Goal: Information Seeking & Learning: Learn about a topic

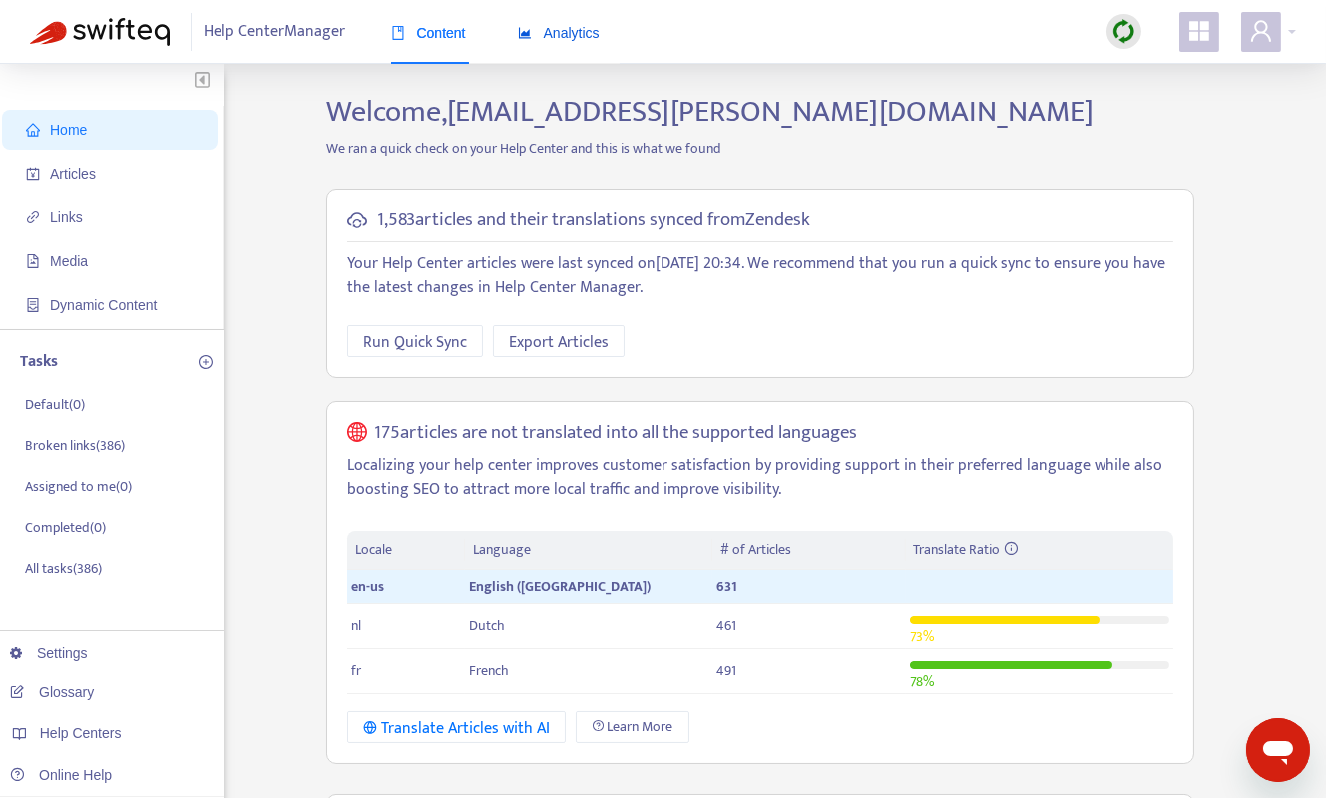
click at [554, 30] on span "Analytics" at bounding box center [559, 33] width 82 height 16
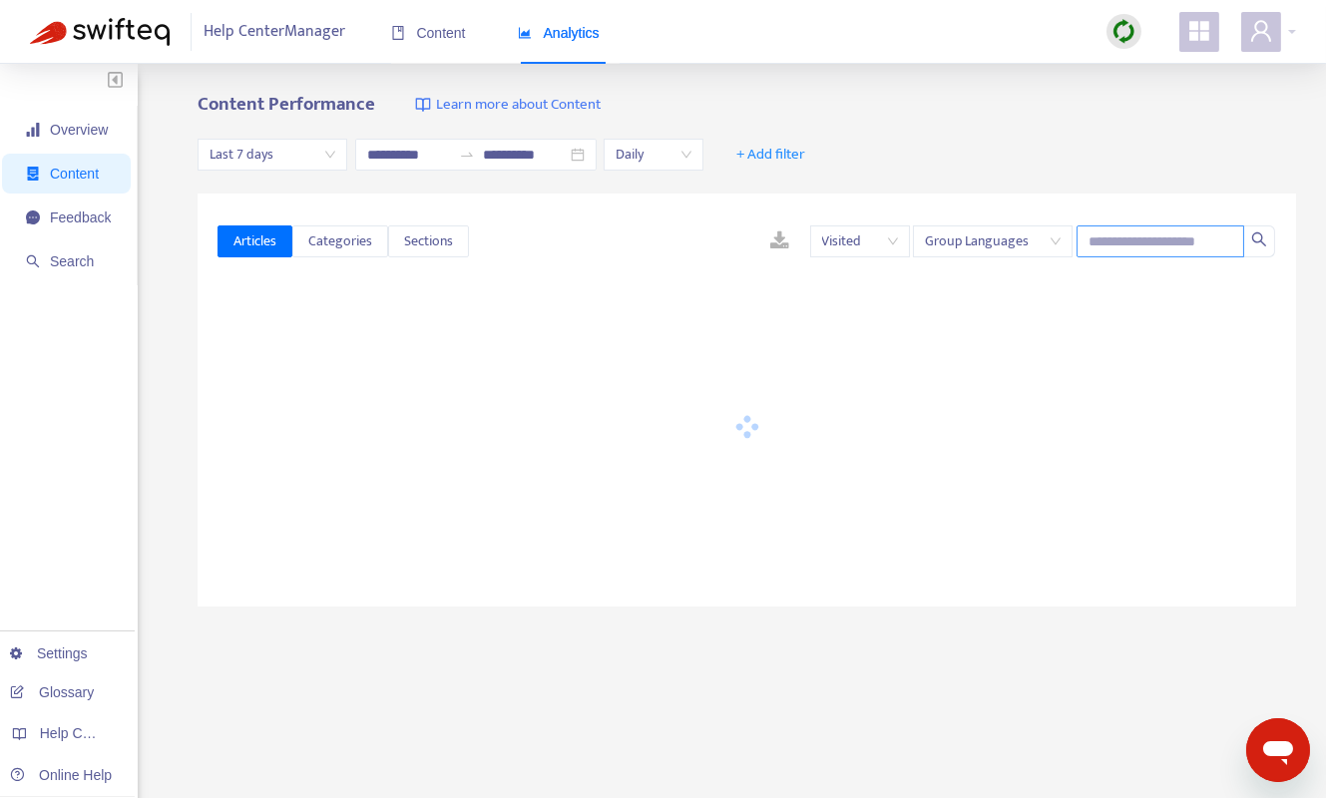
click at [1132, 256] on input "text" at bounding box center [1161, 242] width 168 height 32
paste input "**********"
type input "**********"
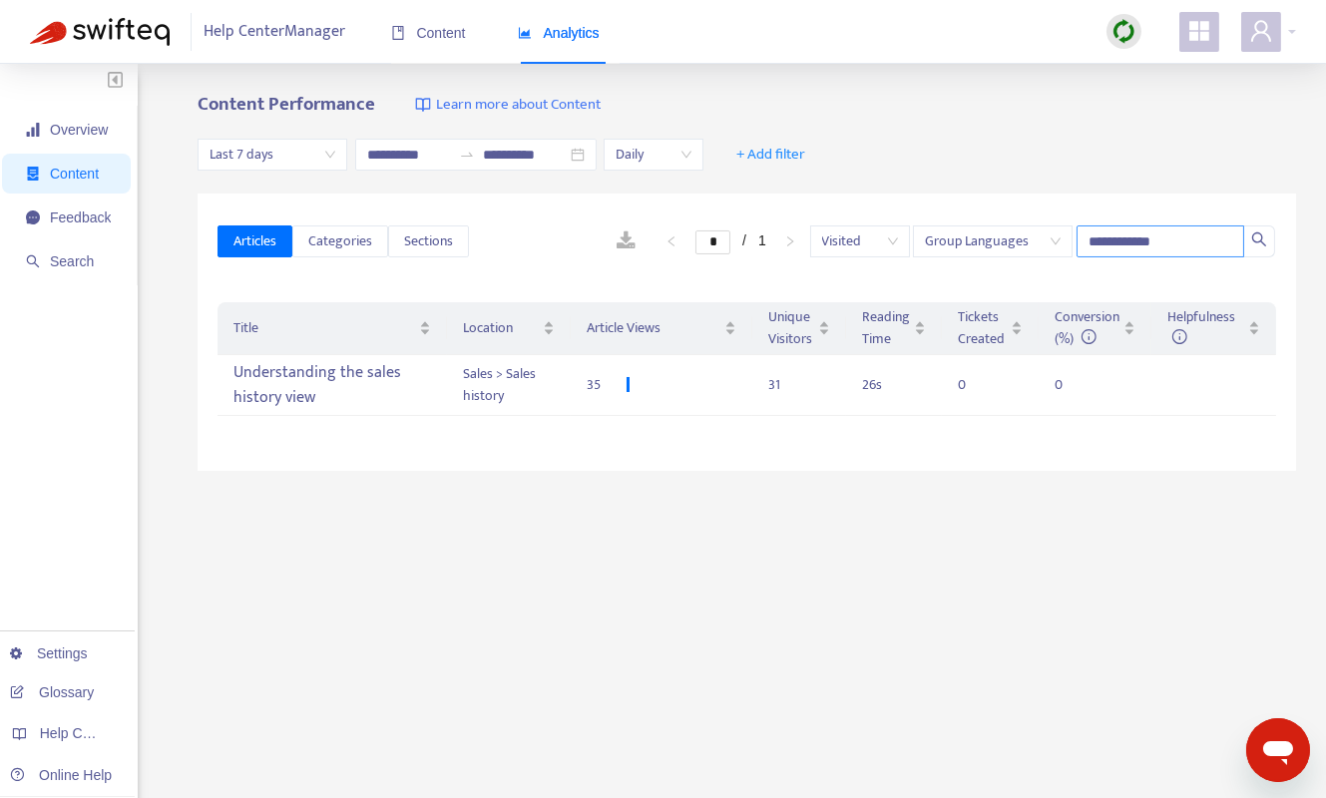
click at [310, 160] on span "Last 7 days" at bounding box center [273, 155] width 126 height 30
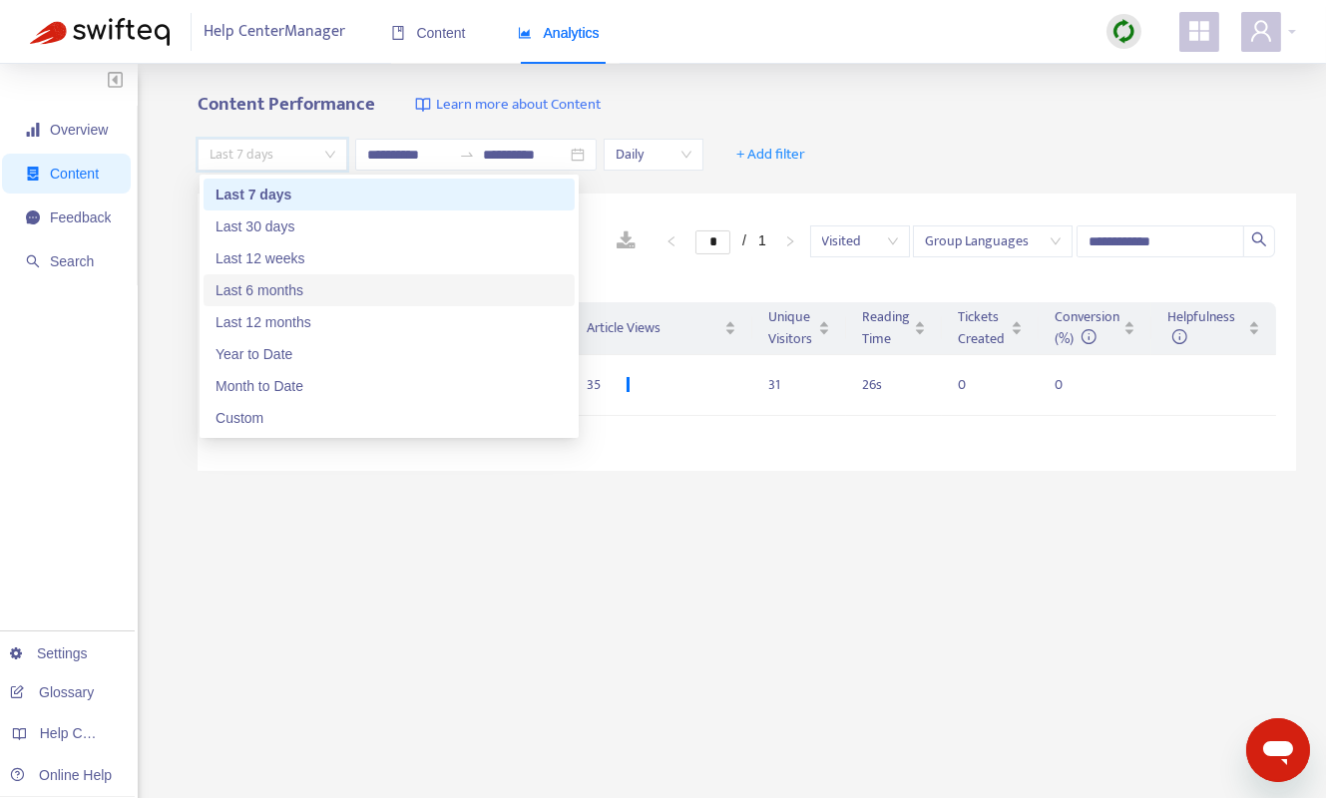
click at [301, 280] on div "Last 6 months" at bounding box center [389, 290] width 347 height 22
type input "**********"
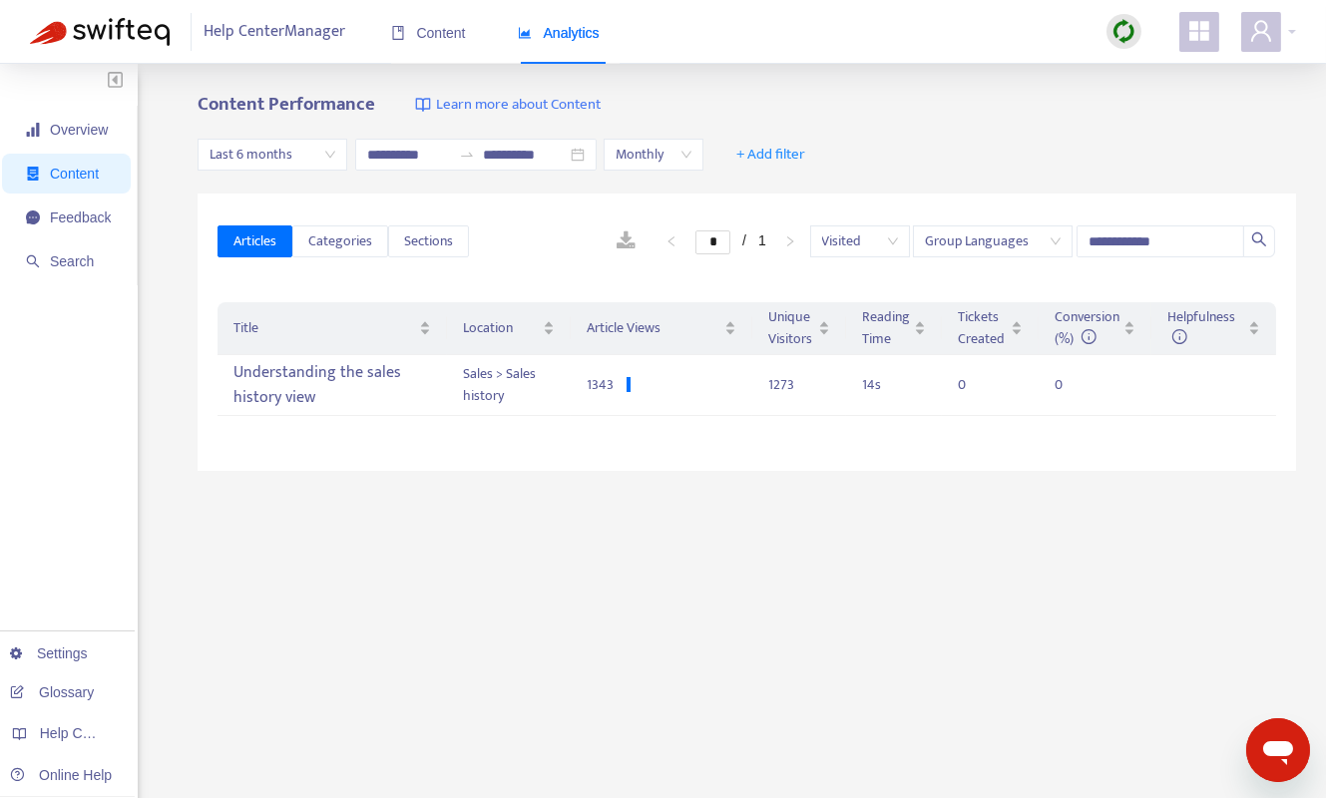
click at [744, 438] on div "**********" at bounding box center [747, 332] width 1099 height 277
click at [413, 383] on div "Understanding the sales history view" at bounding box center [331, 385] width 197 height 58
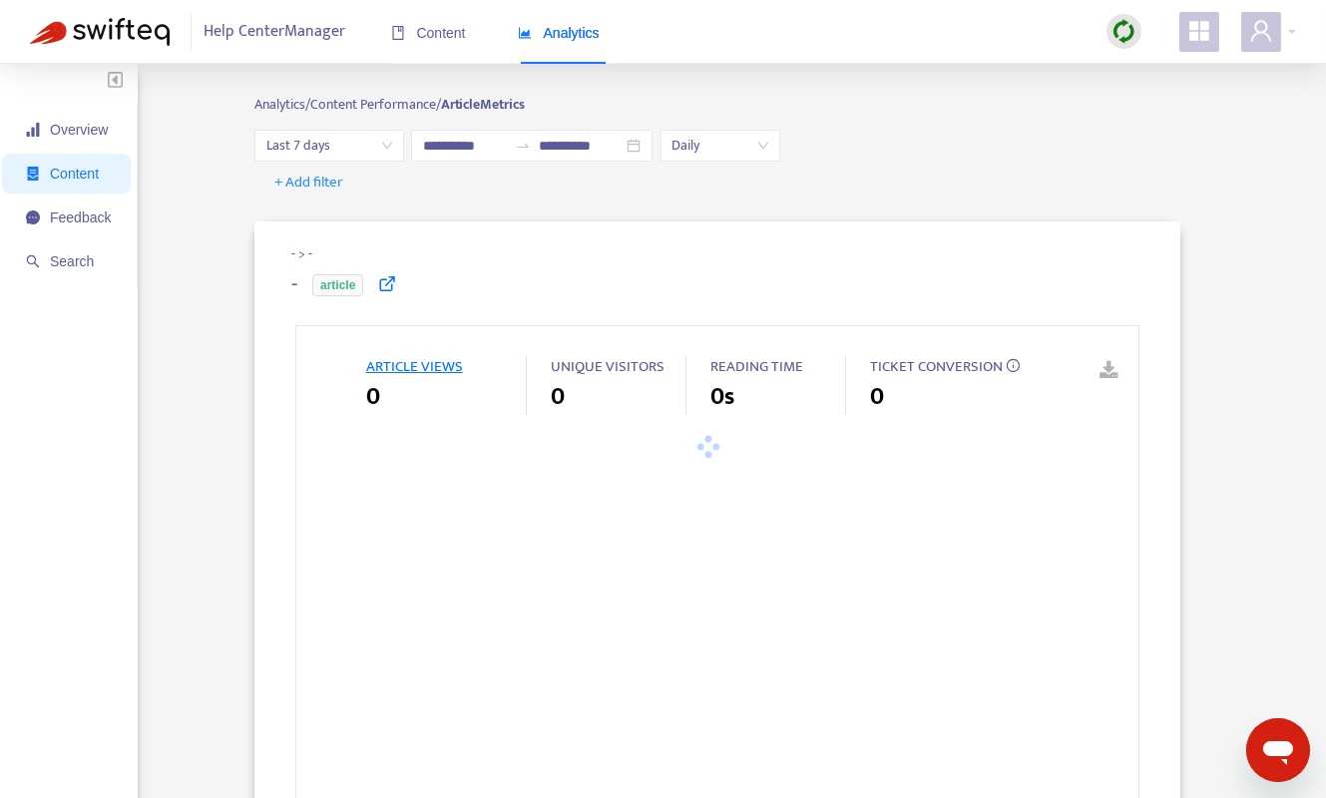
type input "**********"
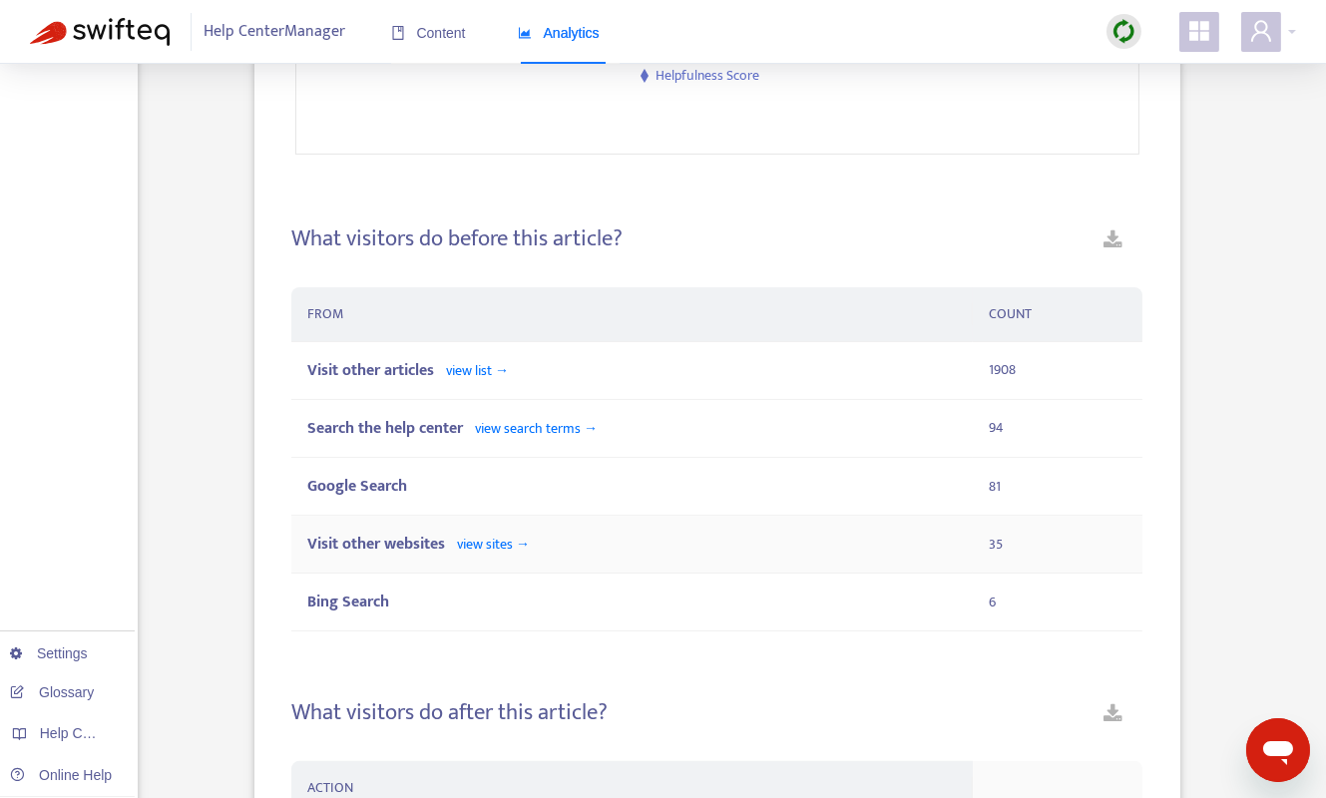
scroll to position [1161, 0]
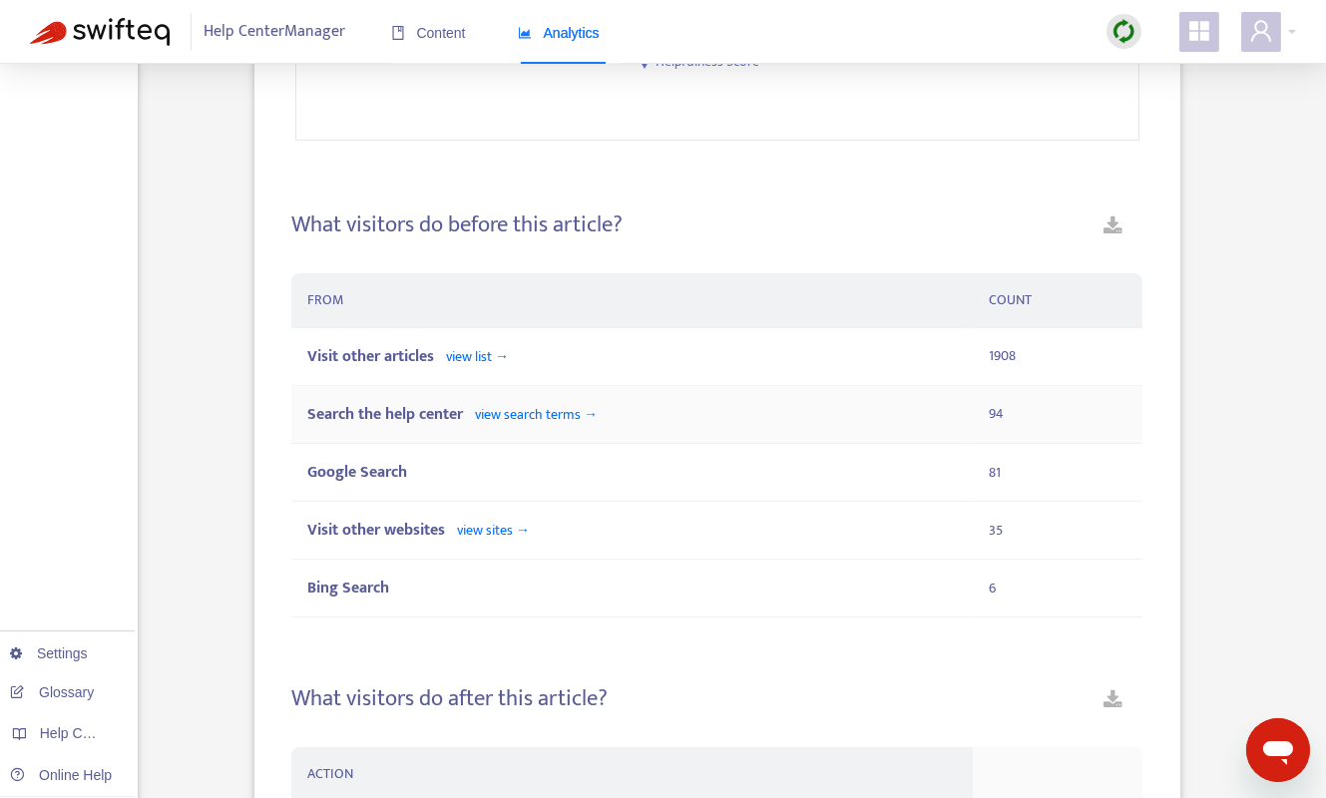
click at [581, 413] on span "view search terms →" at bounding box center [536, 414] width 123 height 23
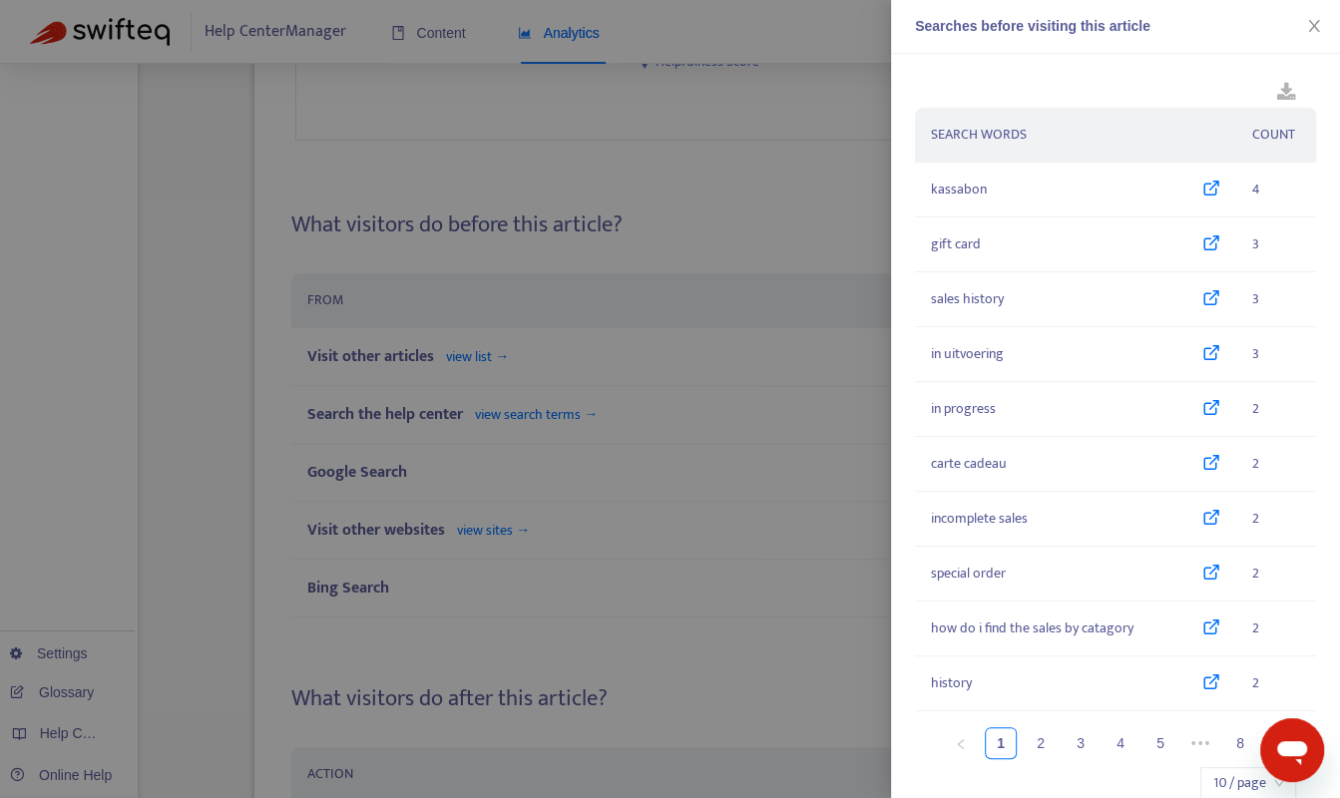
click at [638, 212] on div at bounding box center [670, 399] width 1340 height 798
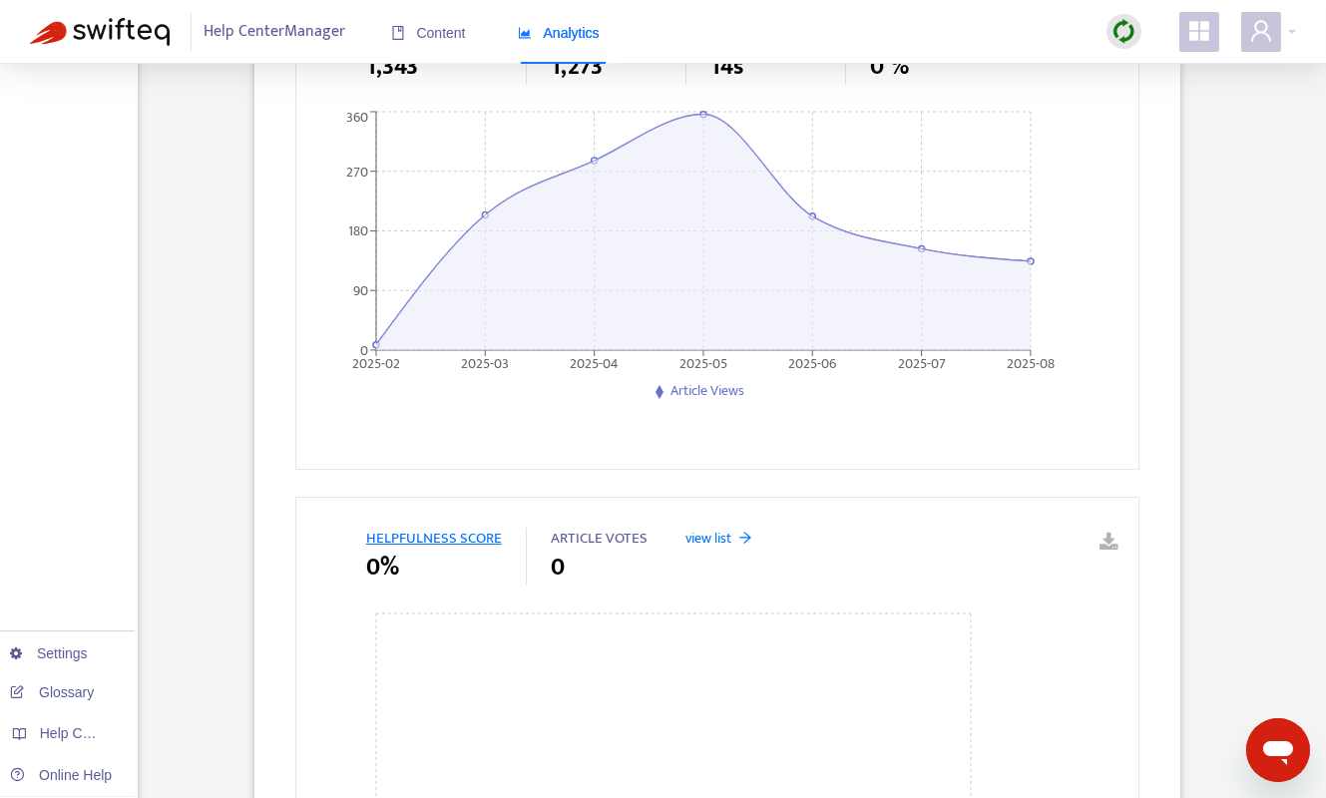
scroll to position [0, 0]
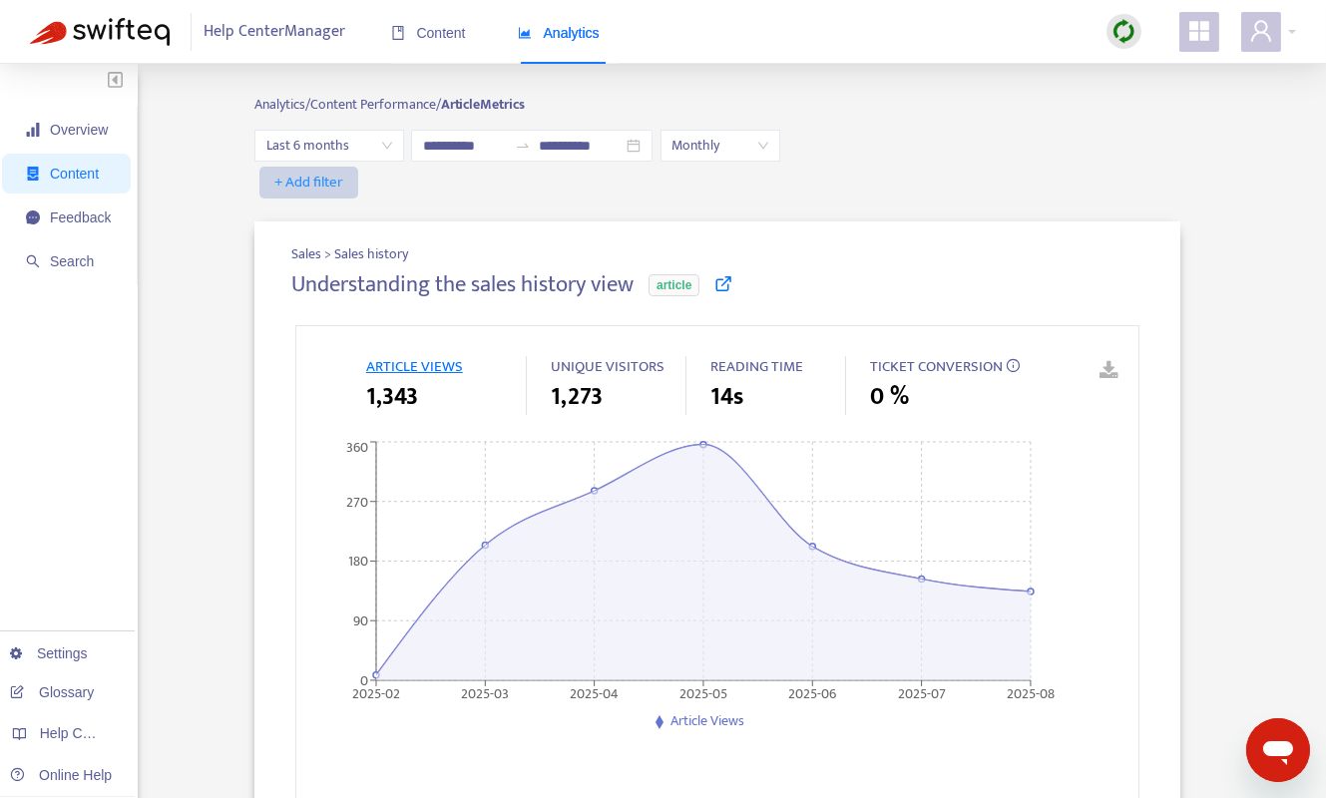
click at [348, 188] on button "+ Add filter" at bounding box center [308, 183] width 99 height 32
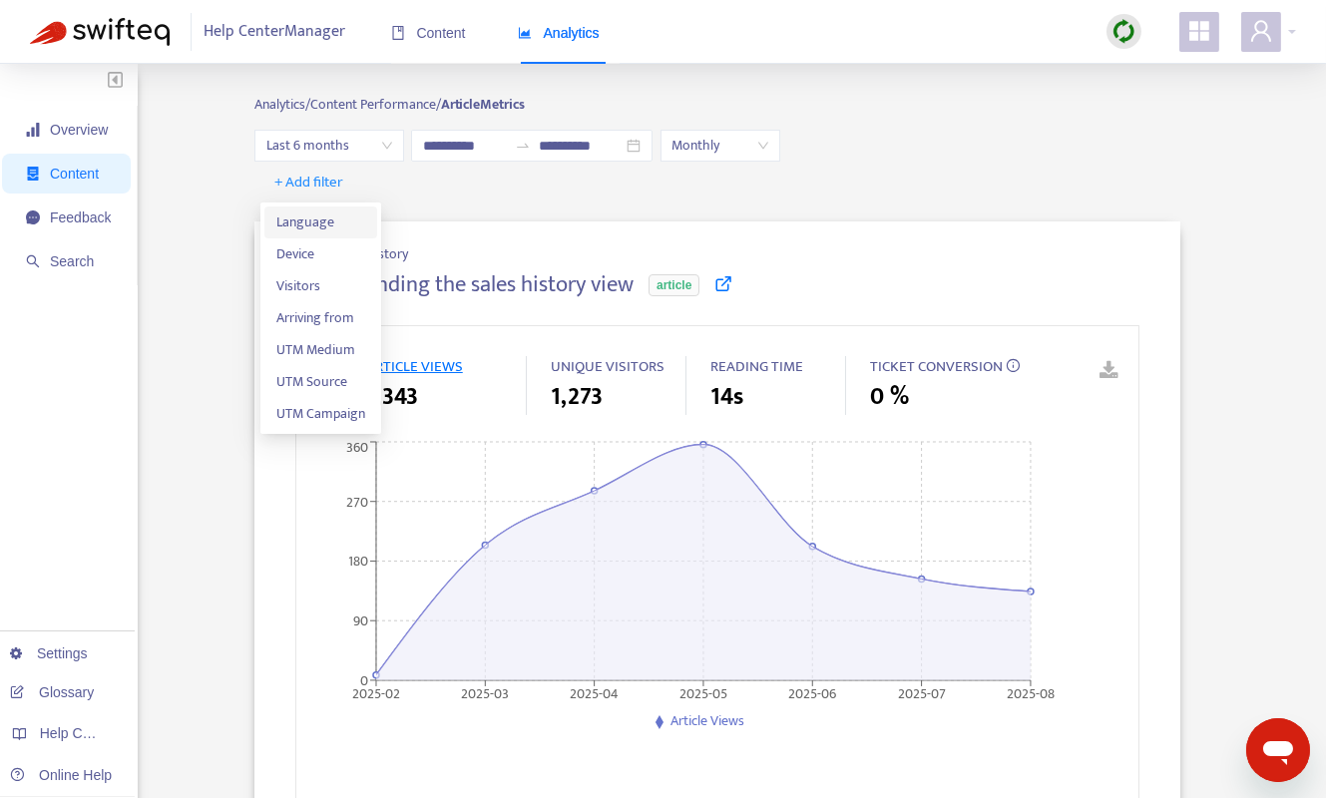
click at [340, 213] on span "Language" at bounding box center [320, 223] width 89 height 22
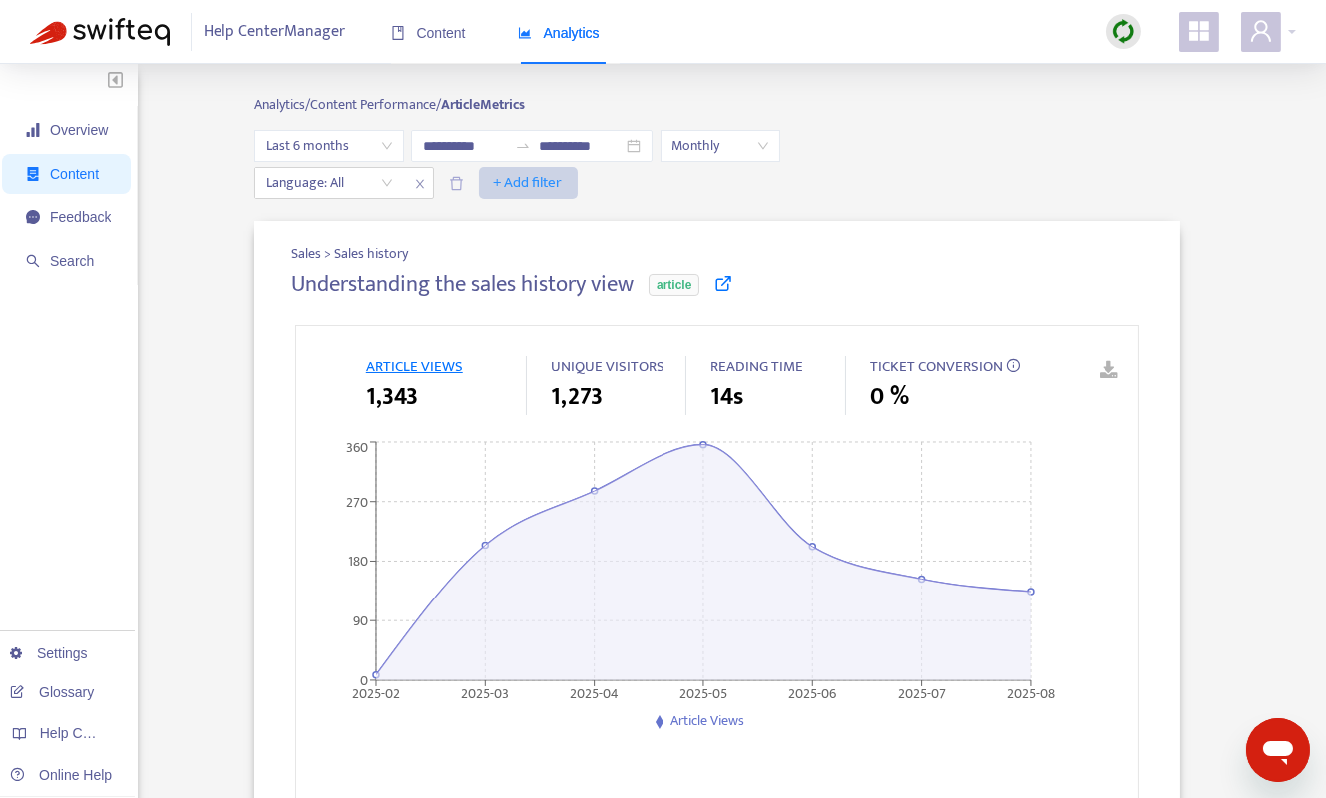
click at [521, 181] on span "+ Add filter" at bounding box center [528, 183] width 69 height 24
drag, startPoint x: 415, startPoint y: 236, endPoint x: 401, endPoint y: 200, distance: 39.5
click at [380, 188] on div at bounding box center [319, 183] width 121 height 24
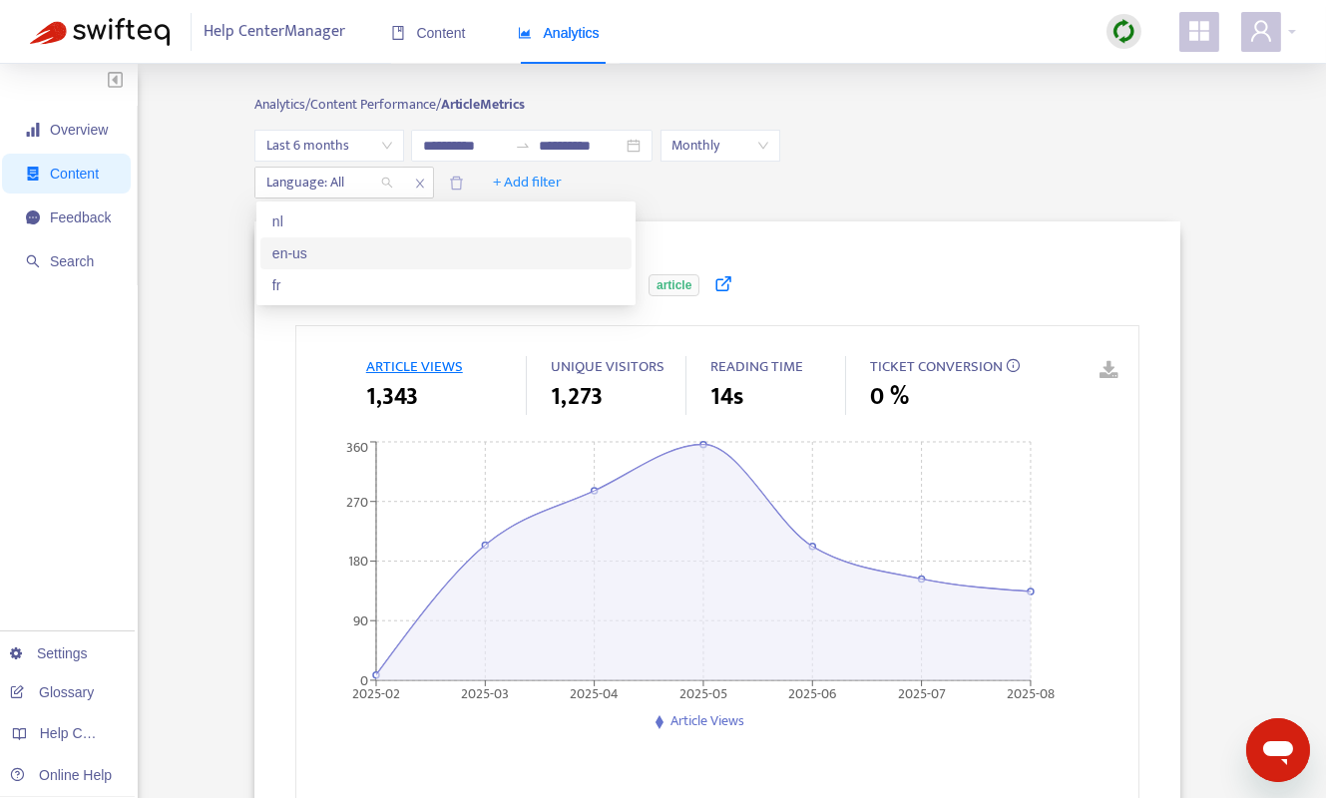
click at [343, 250] on div "en-us" at bounding box center [445, 253] width 347 height 22
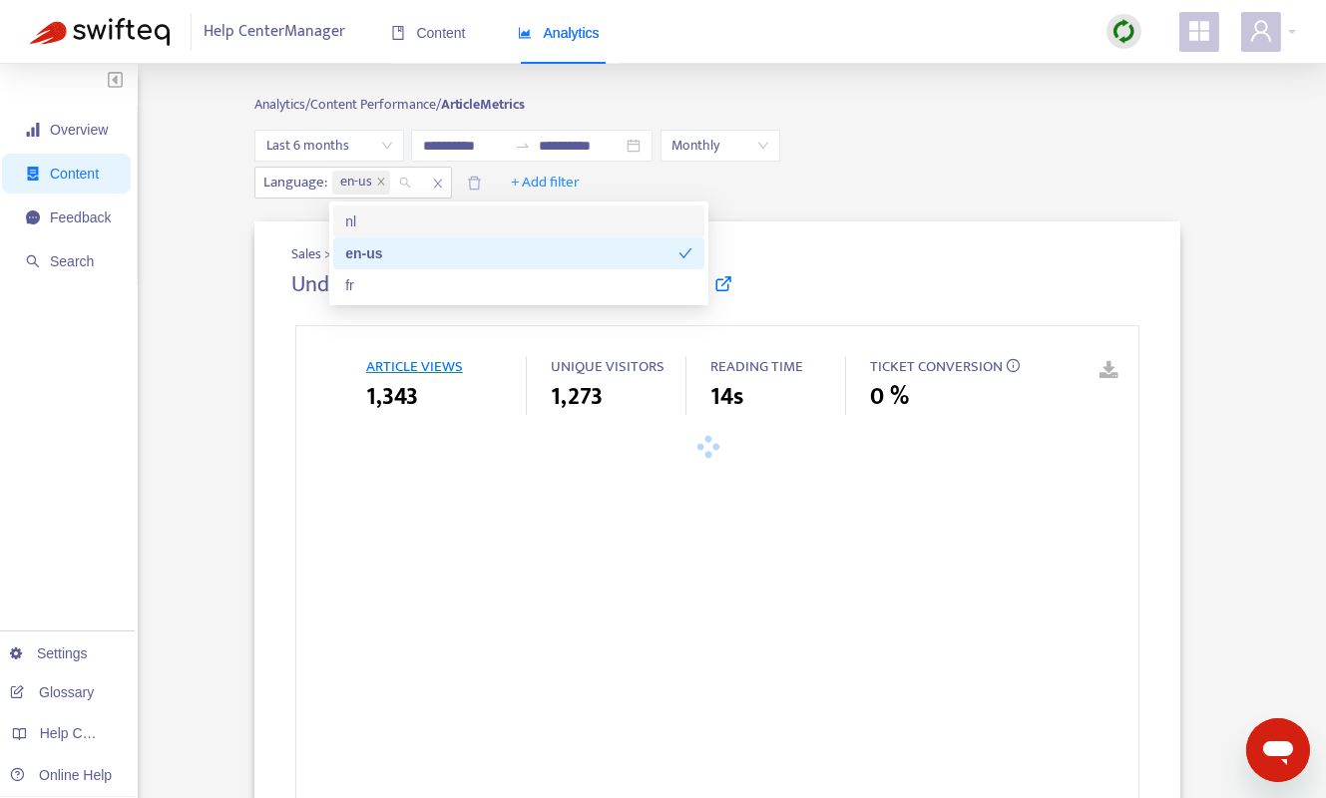
click at [896, 168] on div "Language : en-us + Add filter" at bounding box center [717, 183] width 926 height 32
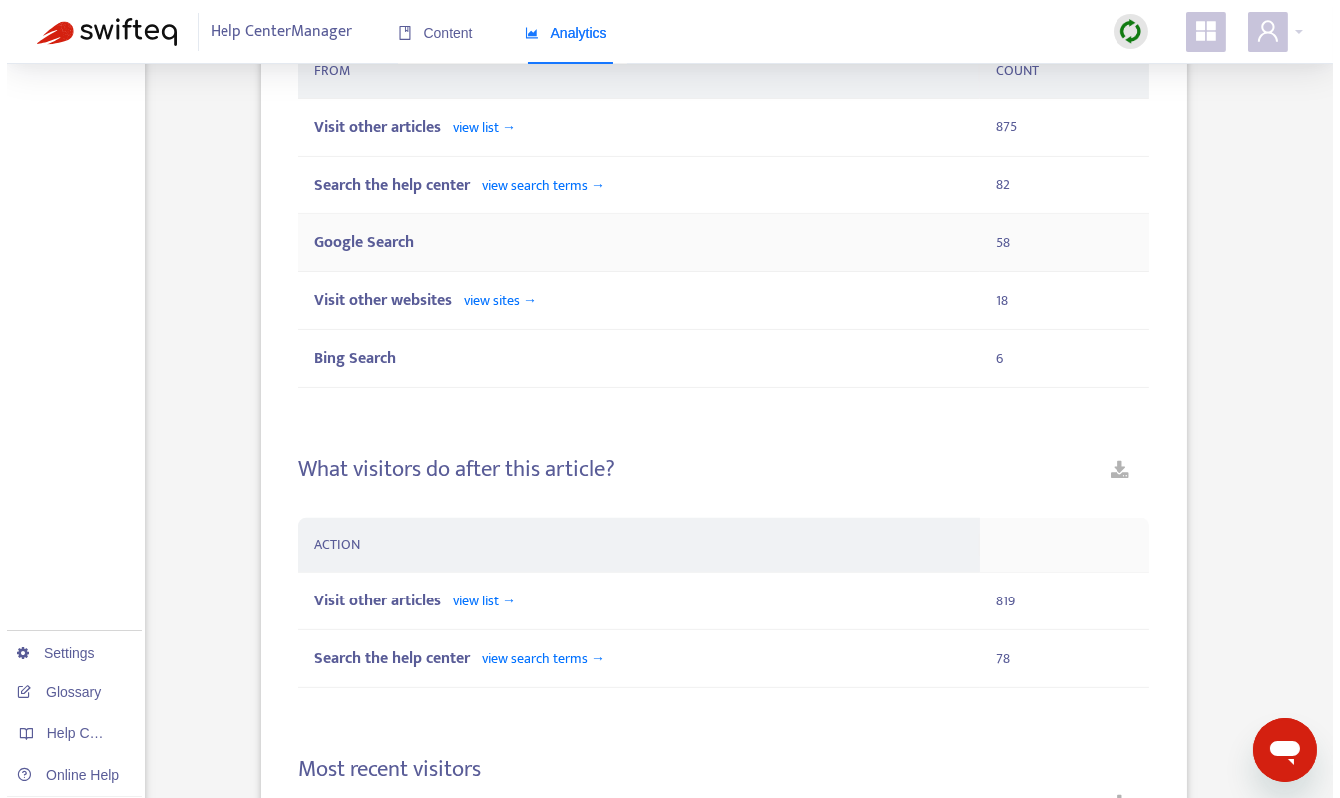
scroll to position [1241, 0]
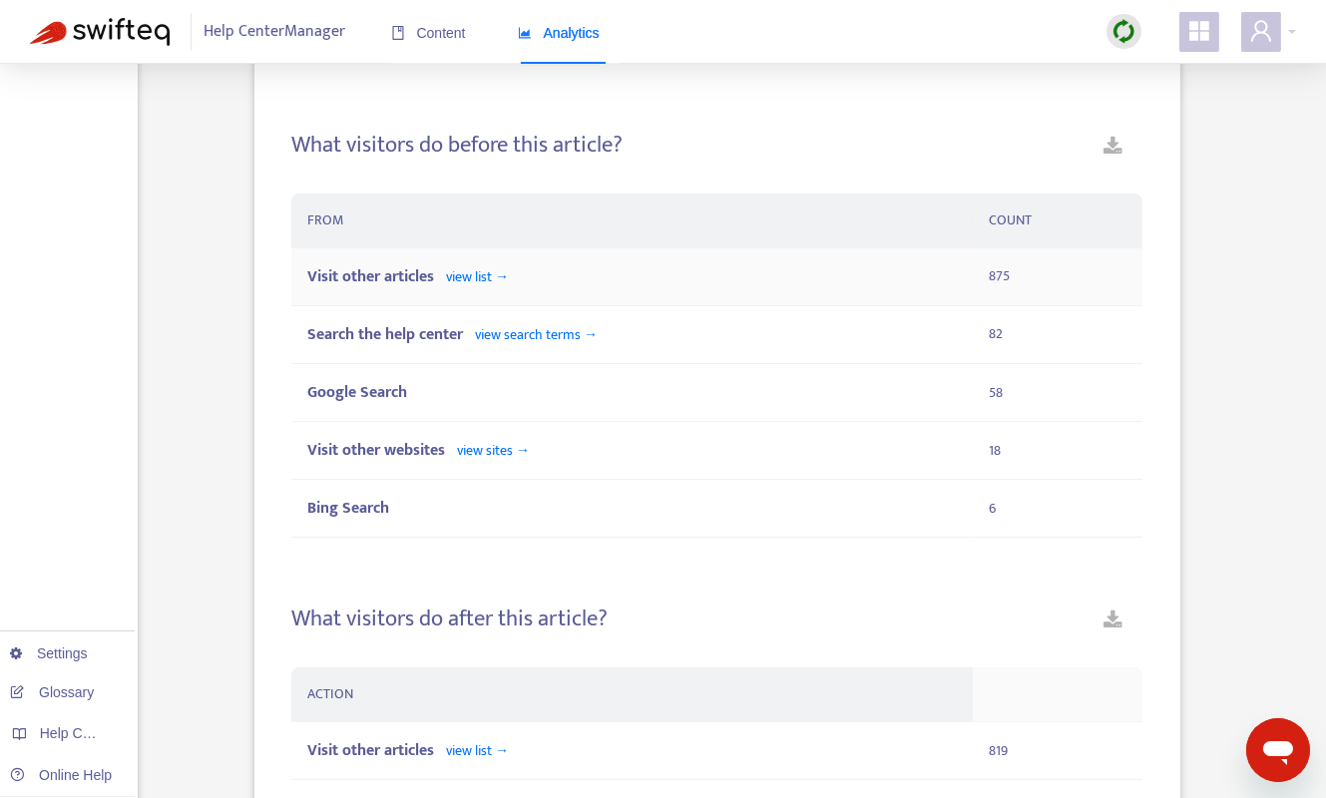
click at [516, 270] on div "Visit other articles view list →" at bounding box center [632, 276] width 650 height 25
click at [502, 269] on span "view list →" at bounding box center [477, 276] width 63 height 23
click at [472, 273] on span "view list →" at bounding box center [477, 276] width 63 height 23
click at [528, 341] on span "view search terms →" at bounding box center [536, 334] width 123 height 23
click at [524, 333] on span "view search terms →" at bounding box center [536, 334] width 123 height 23
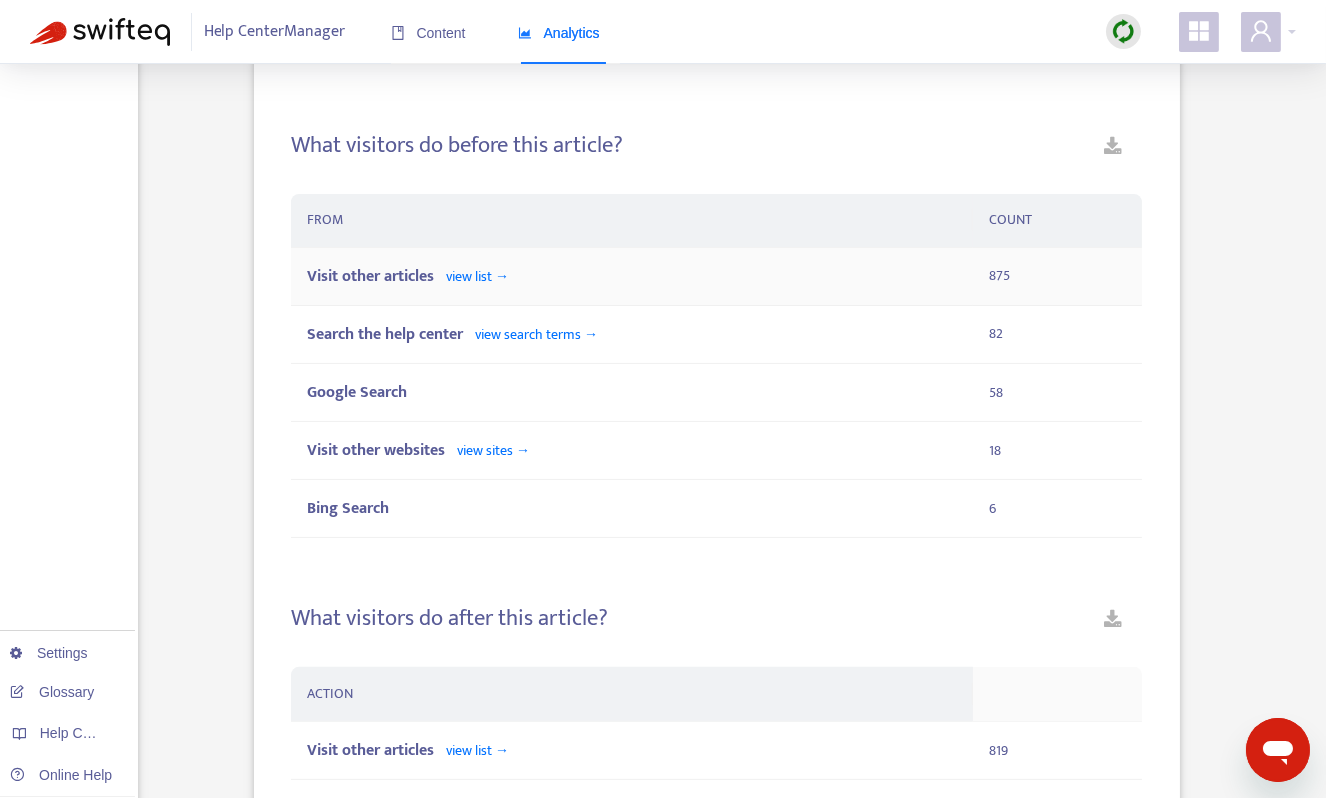
click at [506, 265] on span "view list →" at bounding box center [477, 276] width 63 height 23
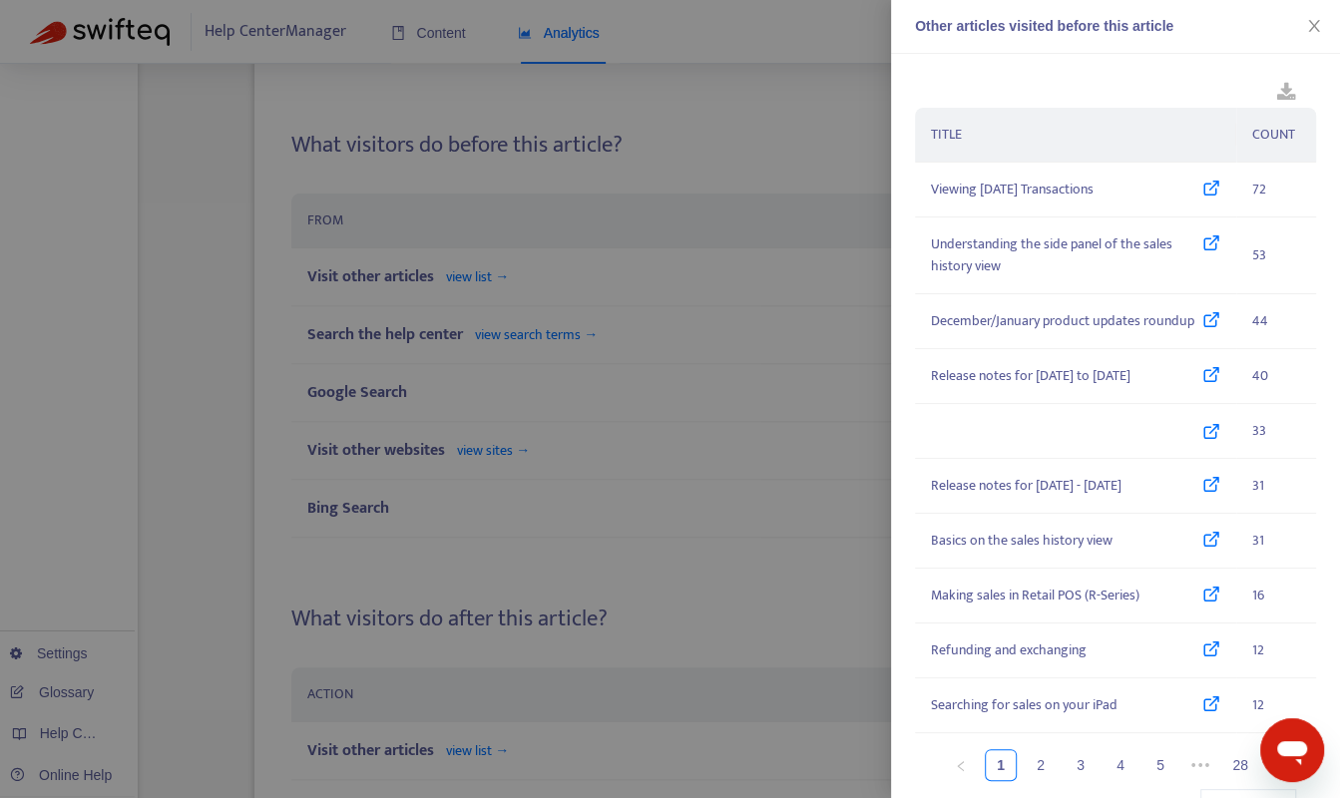
click at [550, 395] on div at bounding box center [670, 399] width 1340 height 798
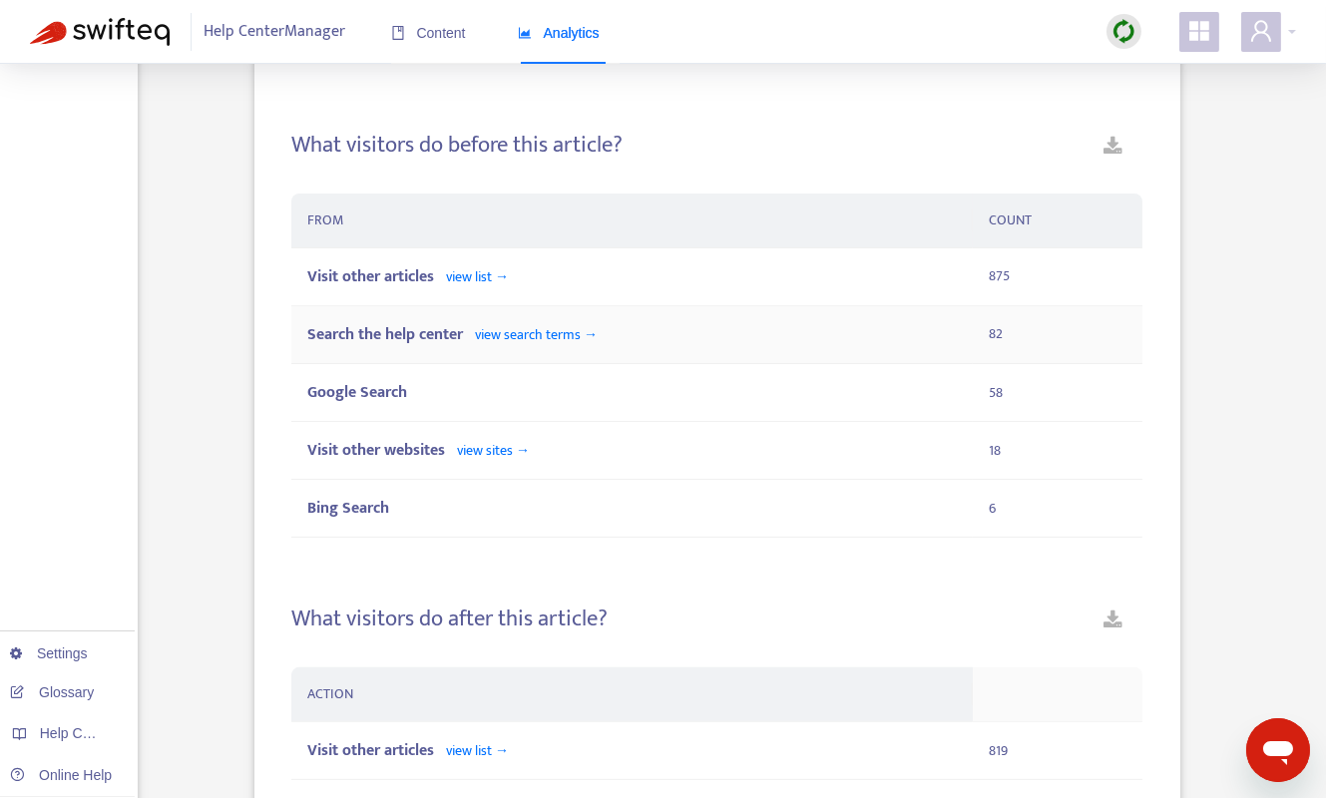
click at [606, 337] on div "Search the help center view search terms →" at bounding box center [632, 334] width 650 height 25
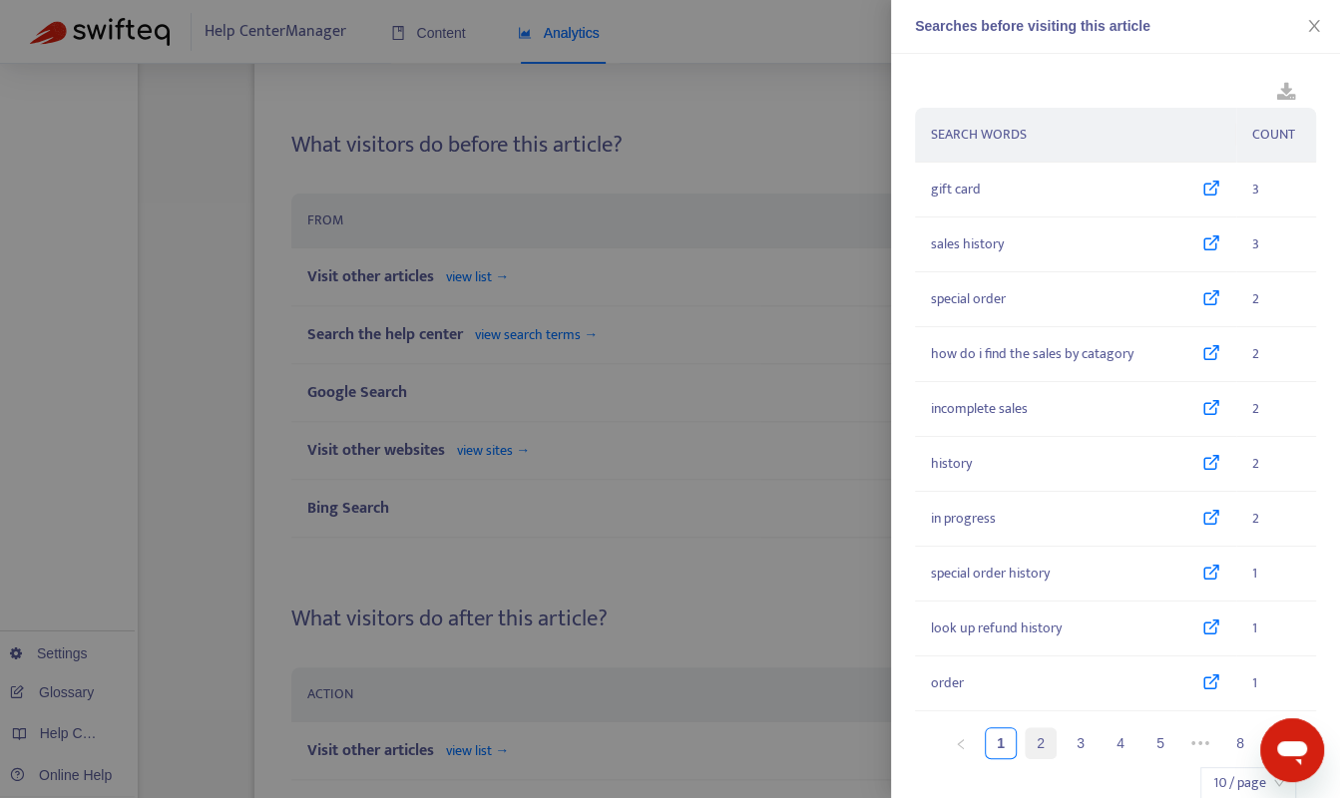
click at [1035, 729] on link "2" at bounding box center [1041, 743] width 30 height 30
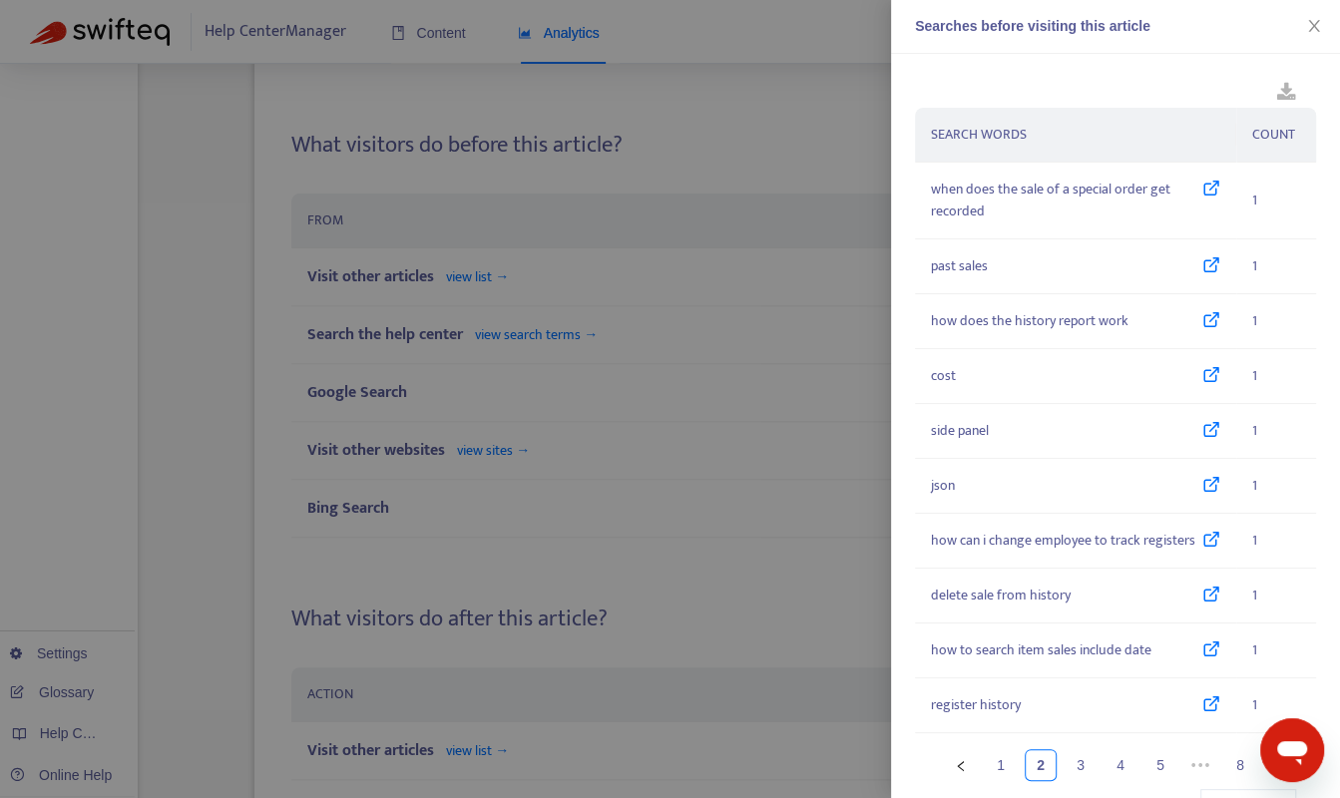
scroll to position [83, 0]
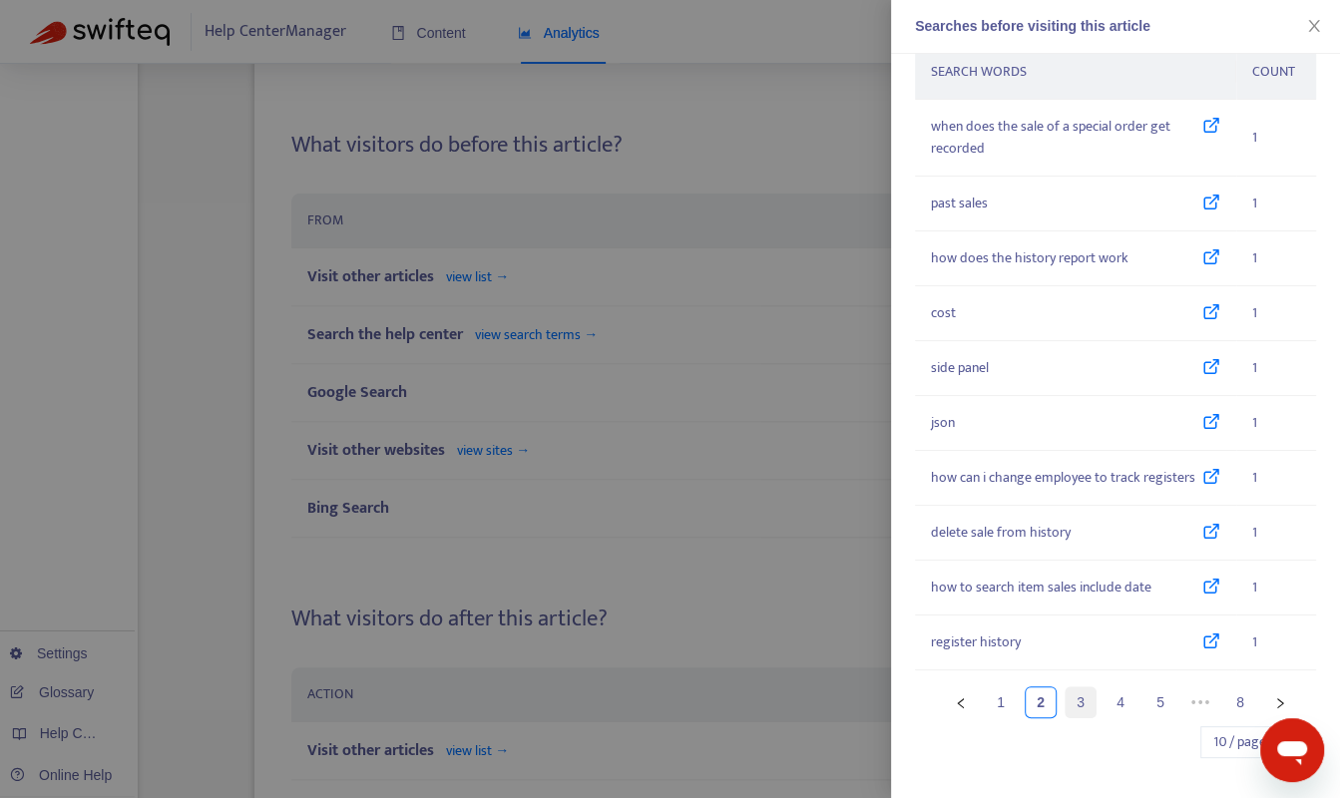
click at [1066, 701] on link "3" at bounding box center [1081, 702] width 30 height 30
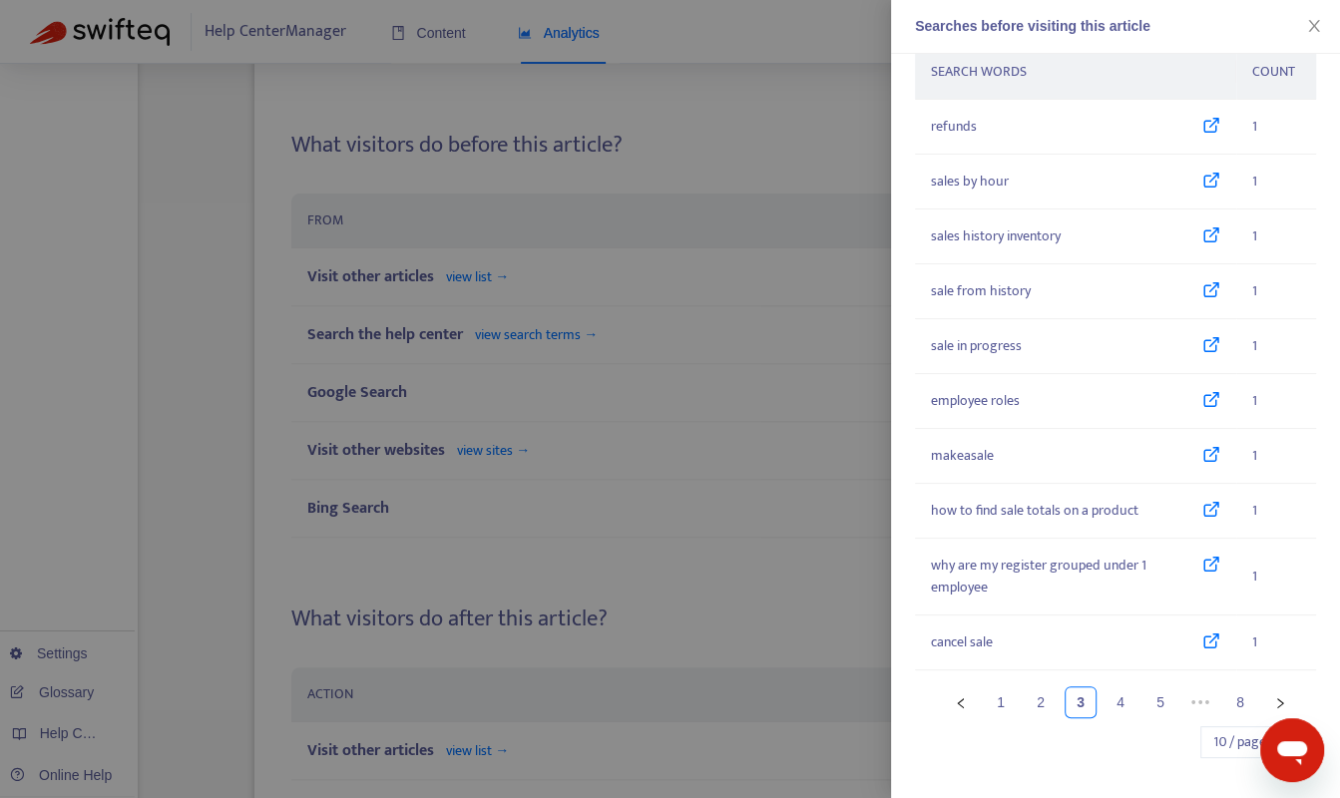
scroll to position [61, 0]
click at [1106, 696] on link "4" at bounding box center [1121, 704] width 30 height 30
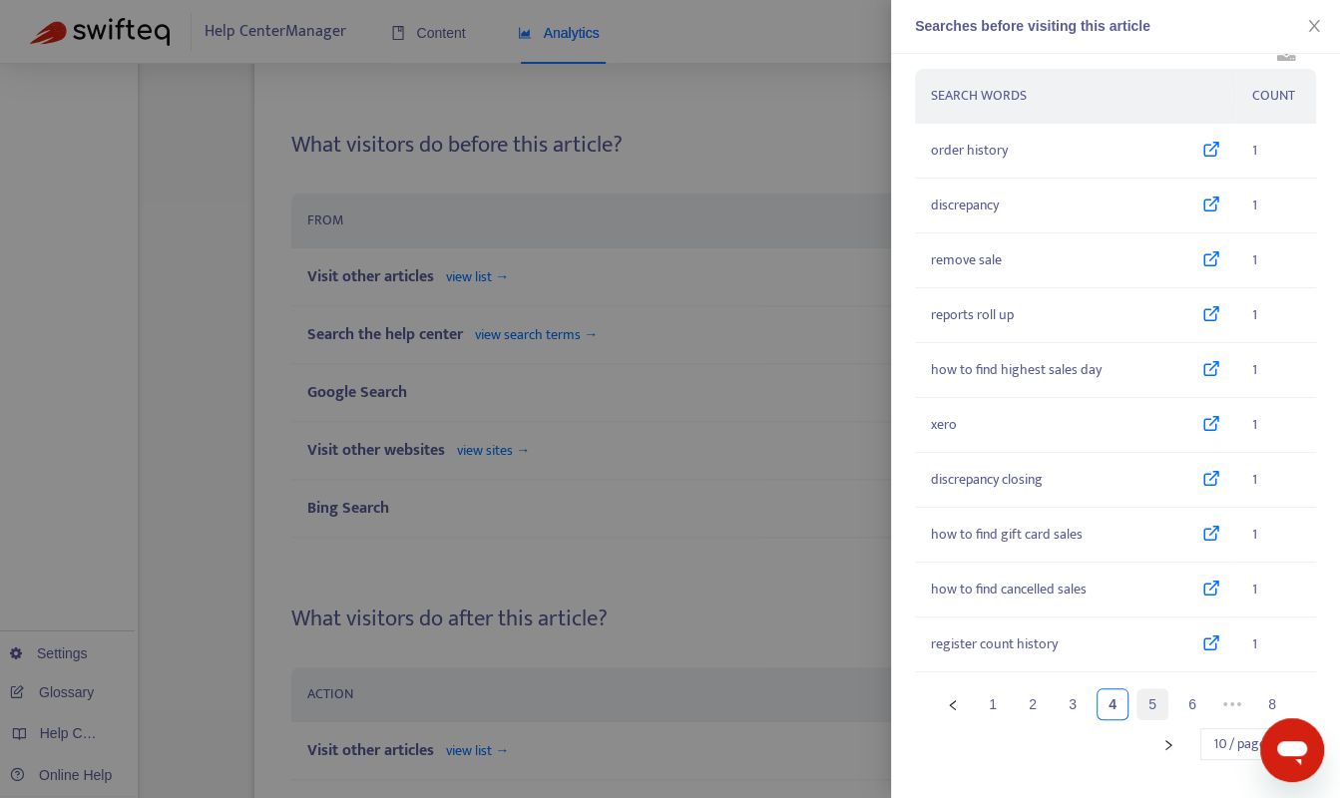
click at [1139, 700] on link "5" at bounding box center [1152, 704] width 30 height 30
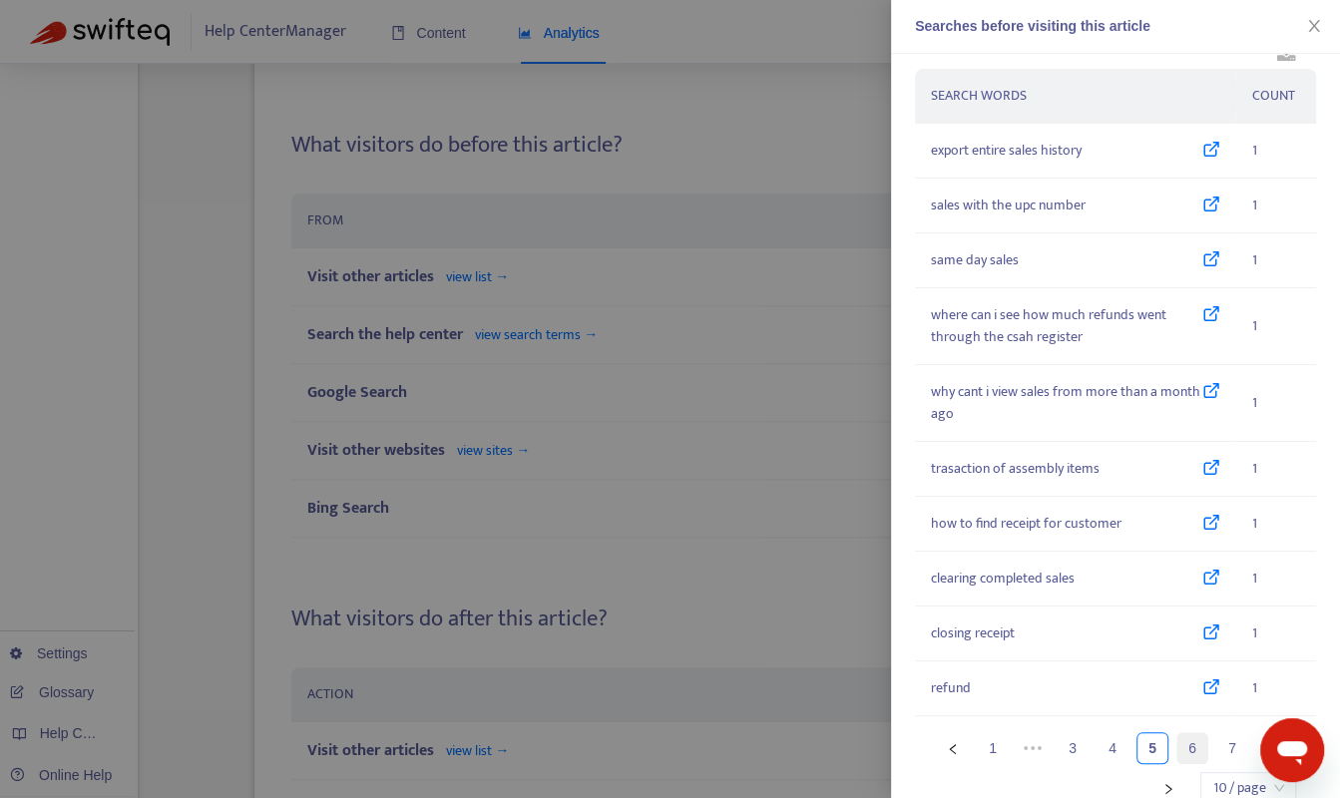
click at [1177, 747] on link "6" at bounding box center [1192, 748] width 30 height 30
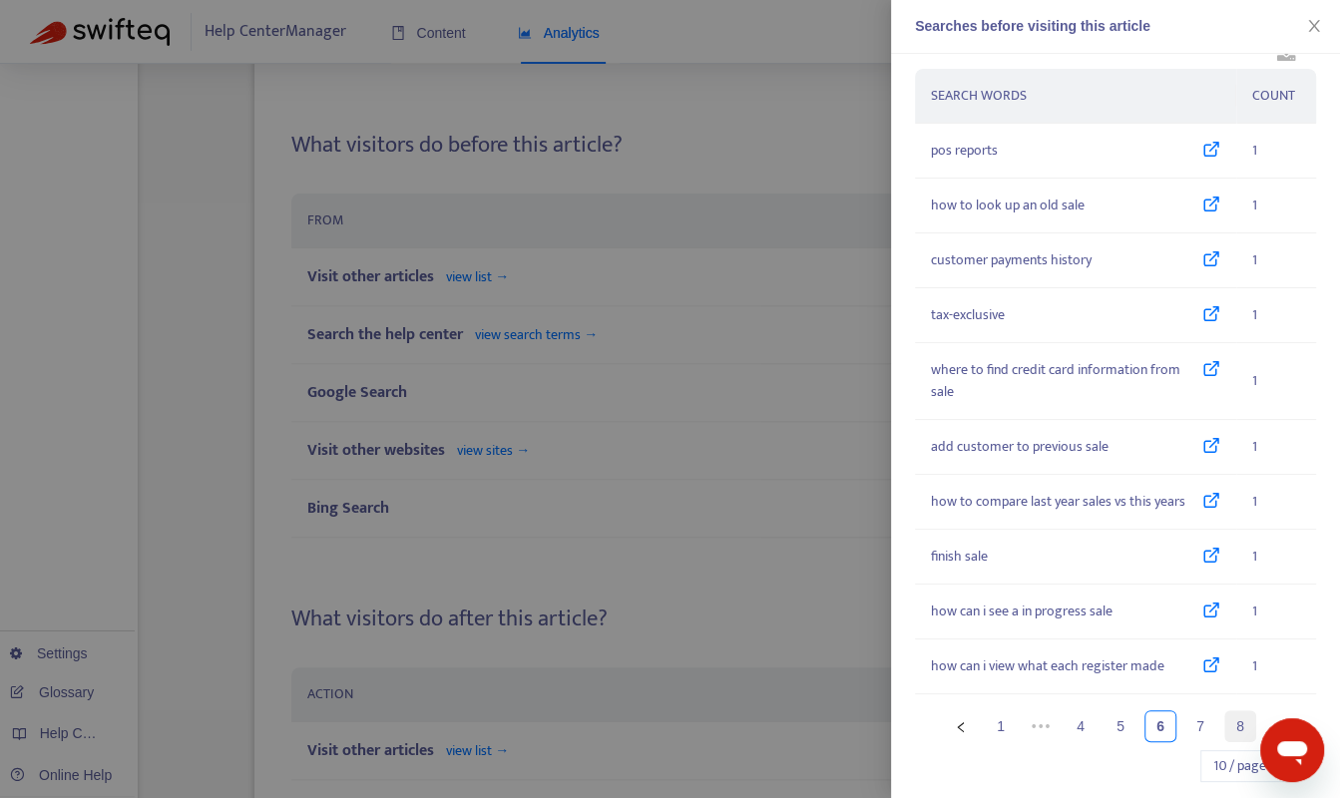
click at [1229, 729] on link "8" at bounding box center [1240, 726] width 30 height 30
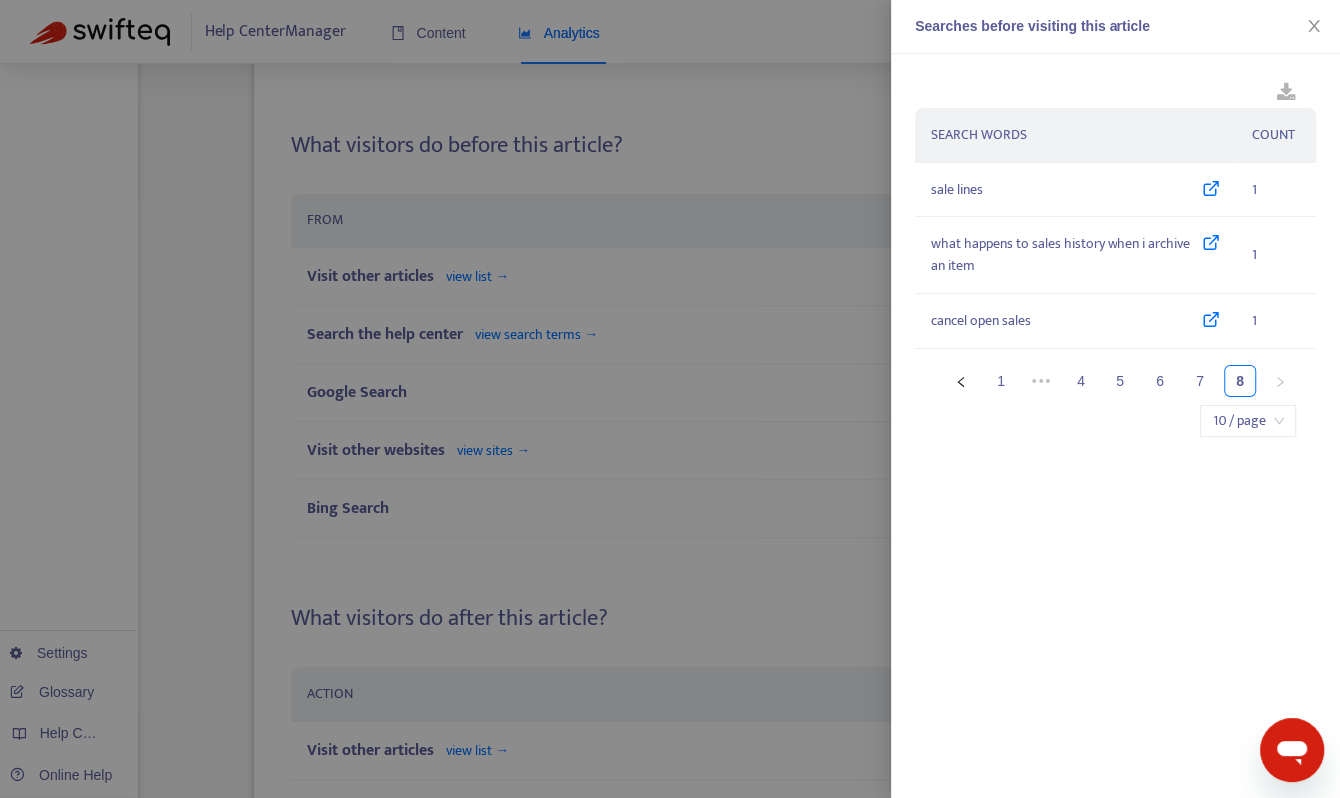
click at [675, 474] on div at bounding box center [670, 399] width 1340 height 798
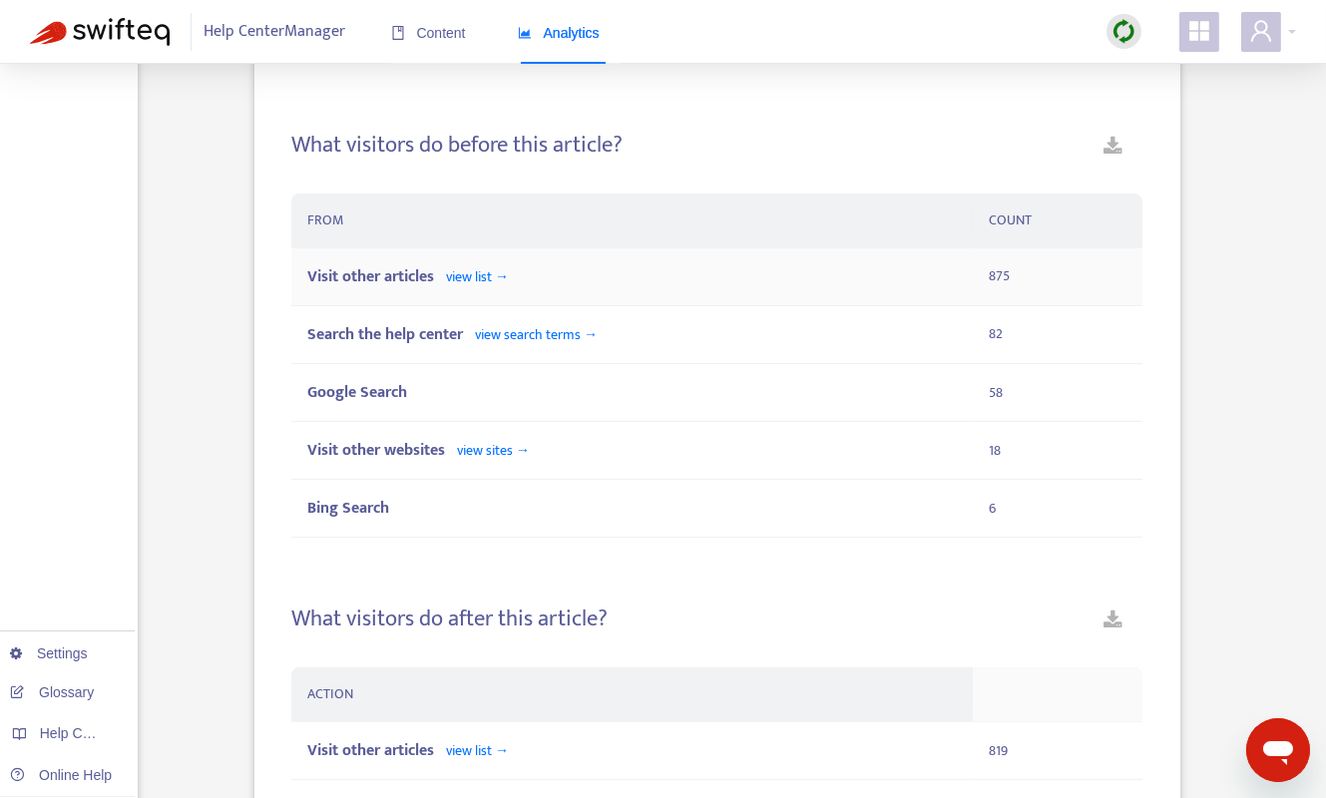
click at [509, 276] on span "view list →" at bounding box center [477, 276] width 63 height 23
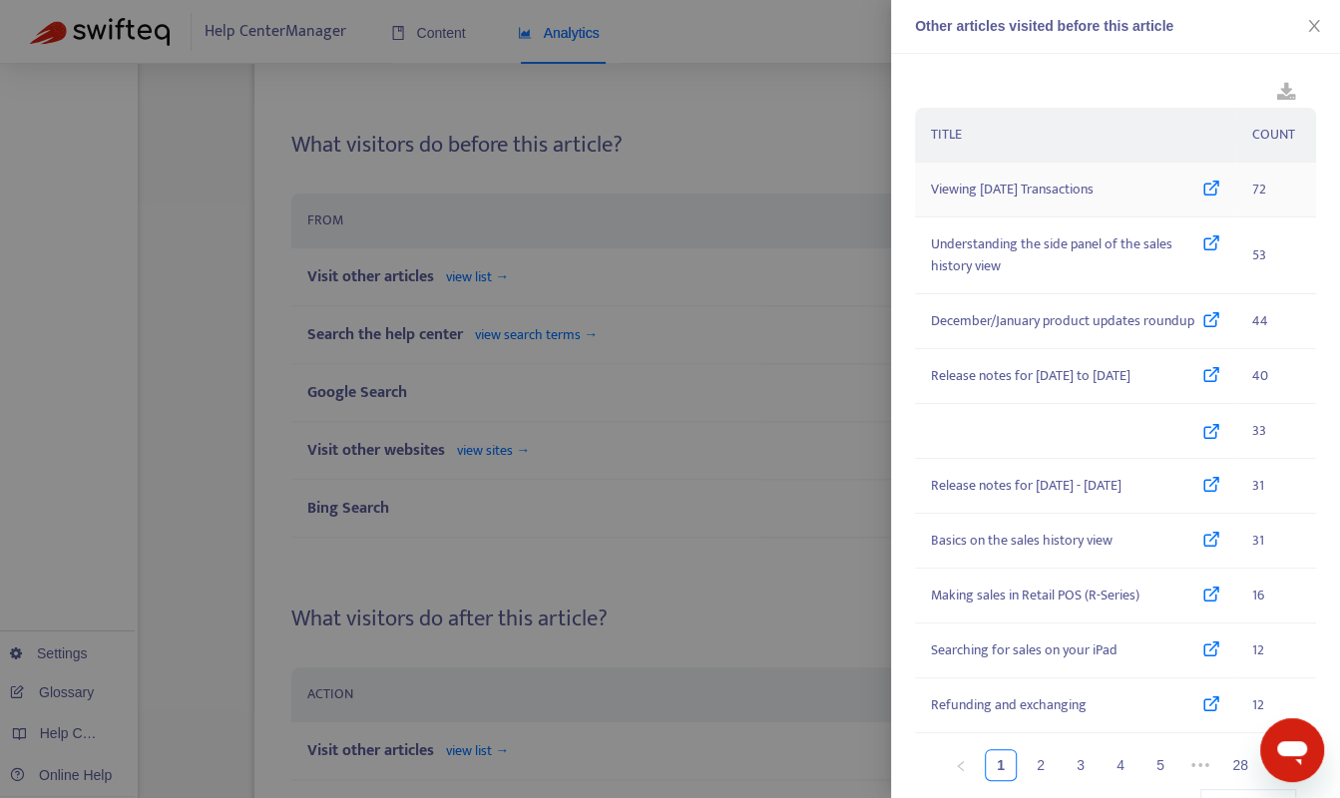
click at [1236, 189] on td "72" at bounding box center [1276, 190] width 80 height 55
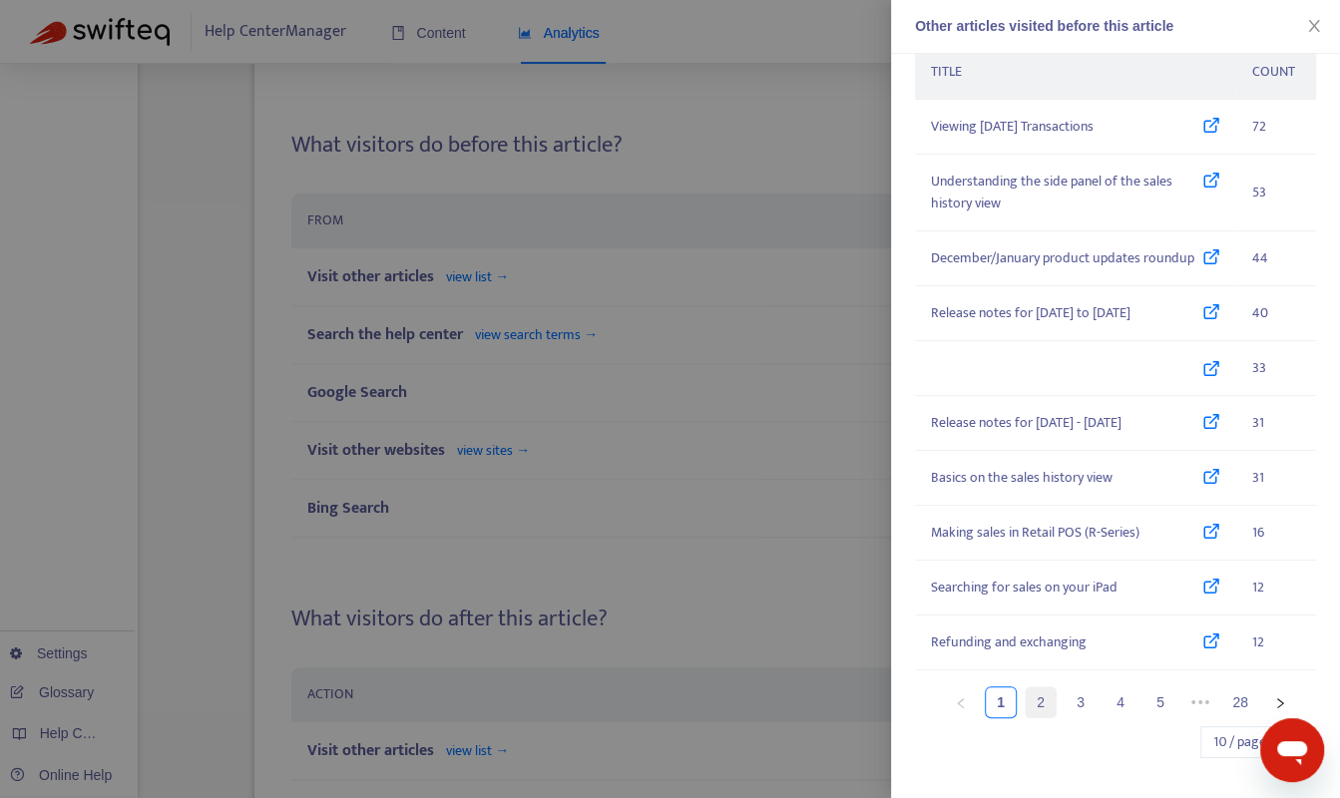
click at [1031, 694] on link "2" at bounding box center [1041, 702] width 30 height 30
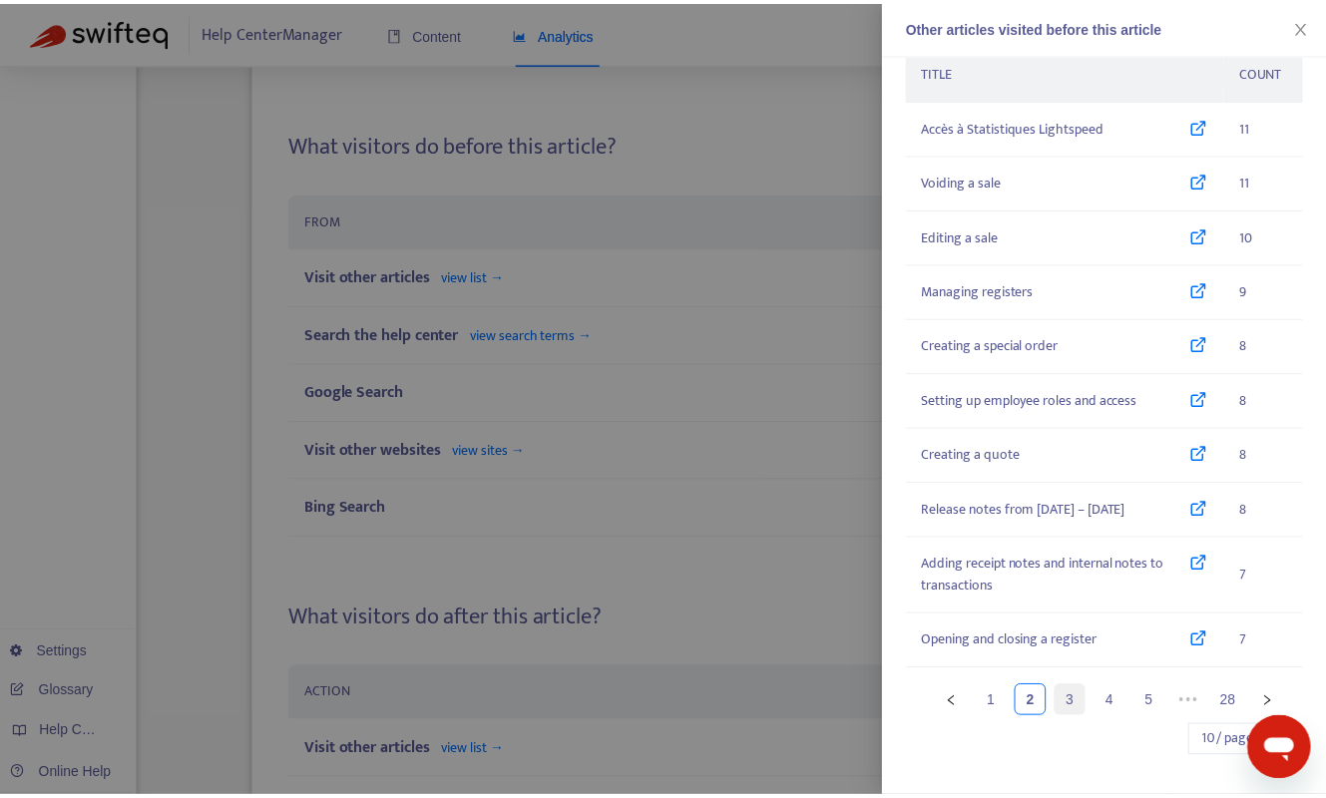
scroll to position [61, 0]
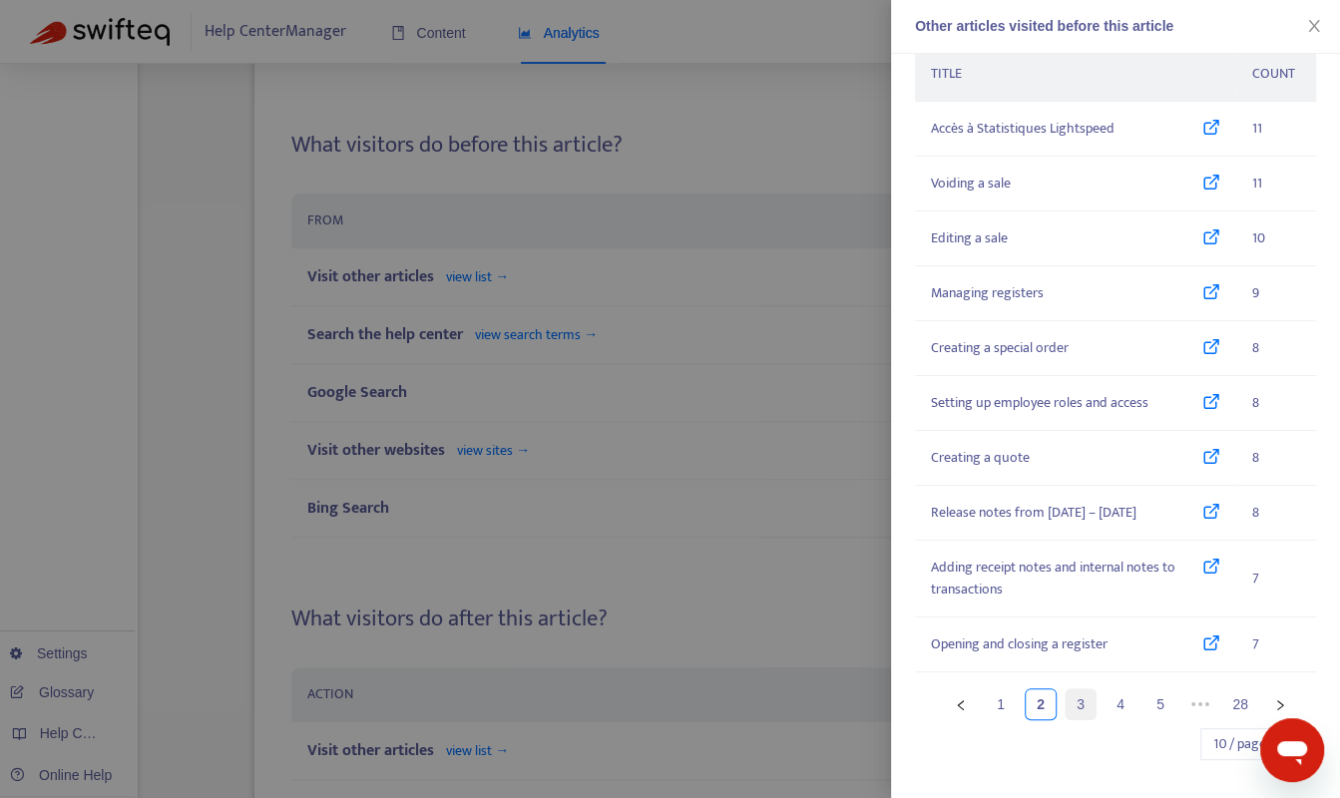
drag, startPoint x: 1042, startPoint y: 714, endPoint x: 1070, endPoint y: 716, distance: 28.0
click at [1070, 716] on ul "1 2 3 4 5 ••• 28 10 / page" at bounding box center [1105, 724] width 381 height 72
click at [1066, 703] on link "3" at bounding box center [1081, 704] width 30 height 30
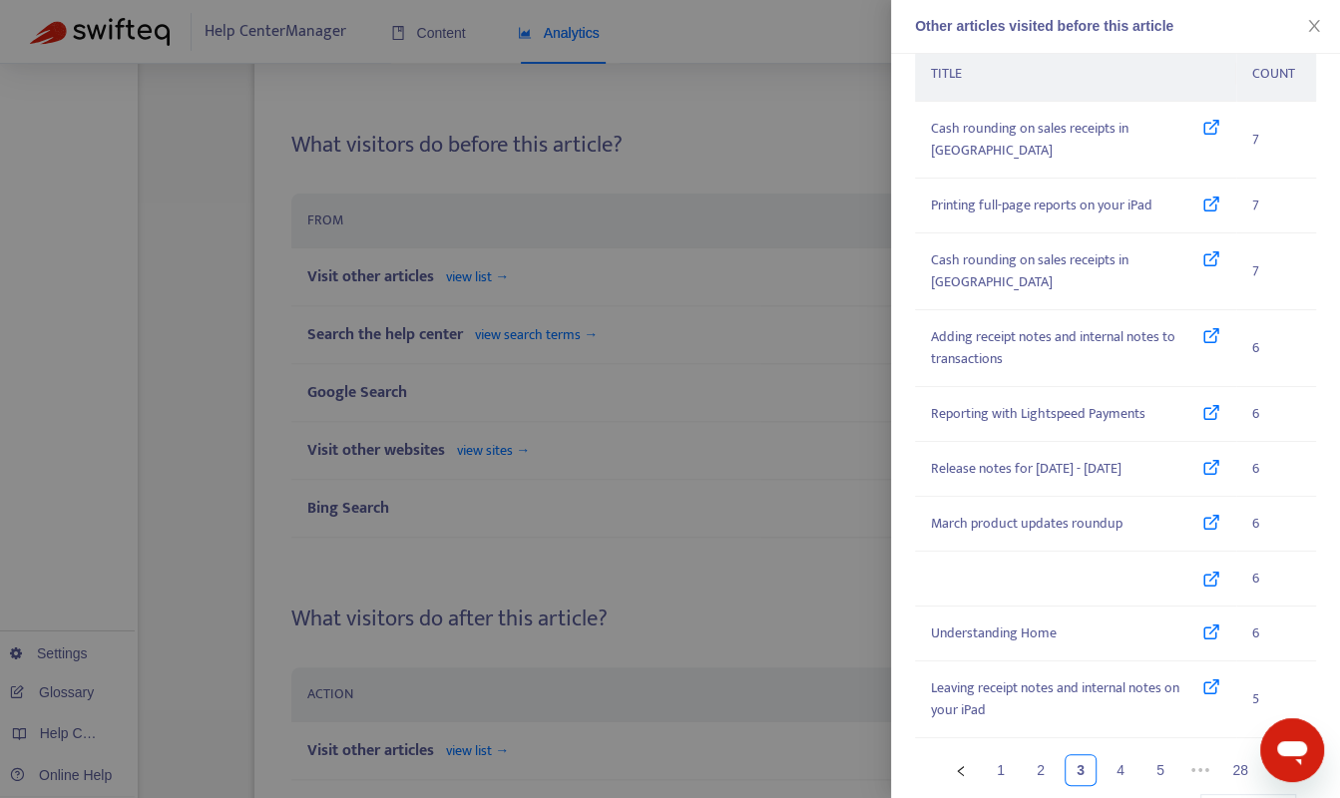
click at [1095, 704] on div "TITLE COUNT Cash rounding on sales receipts in [GEOGRAPHIC_DATA] 7 Printing ful…" at bounding box center [1115, 436] width 401 height 779
click at [1105, 754] on li "4" at bounding box center [1121, 770] width 32 height 32
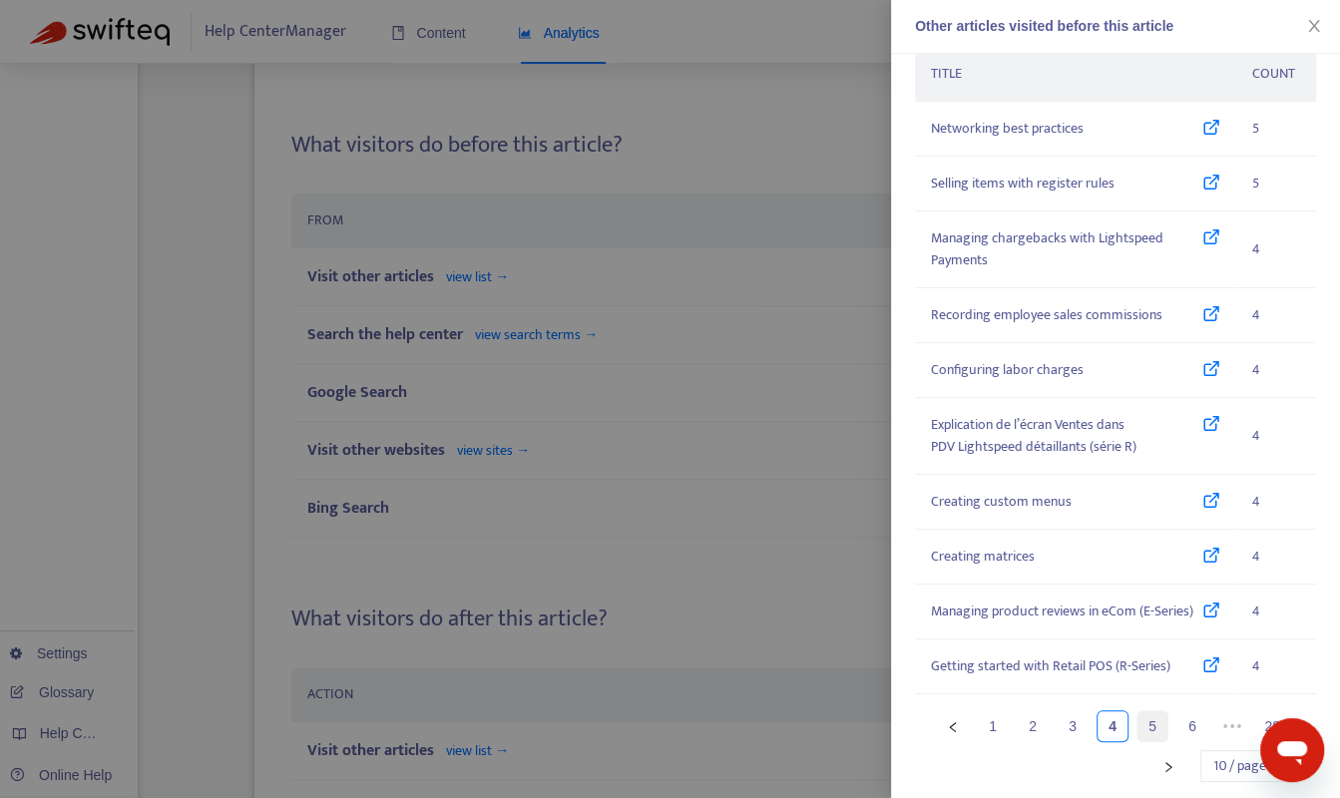
click at [1141, 732] on link "5" at bounding box center [1152, 726] width 30 height 30
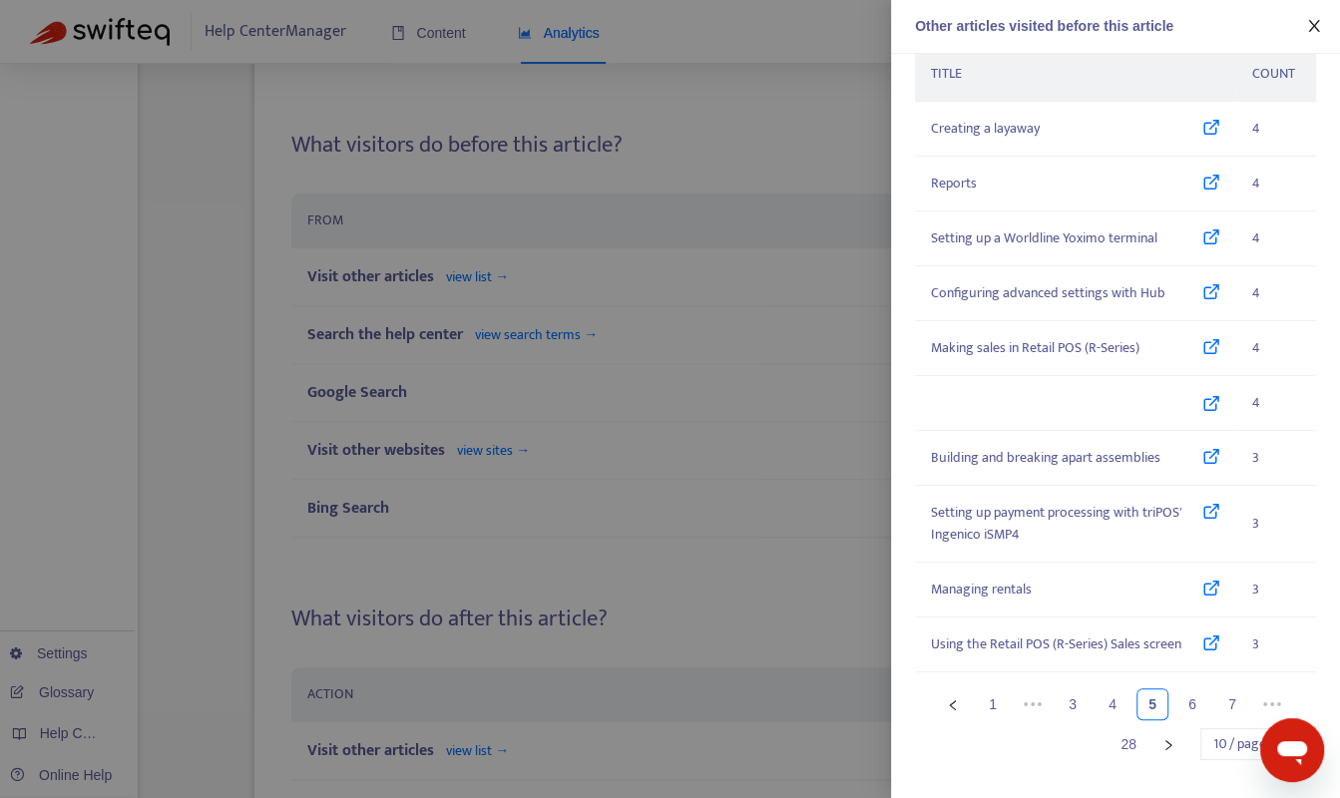
click at [1316, 19] on icon "close" at bounding box center [1314, 26] width 16 height 16
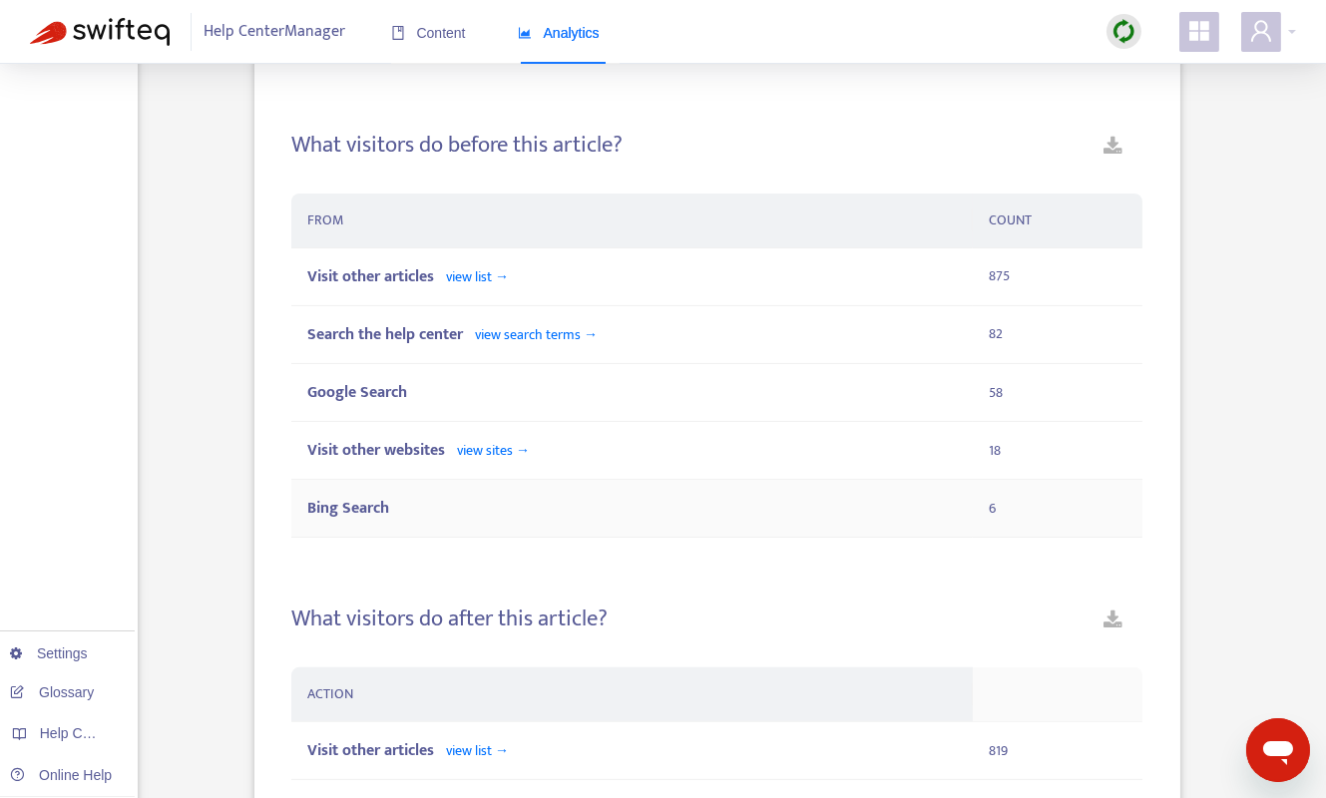
click at [846, 480] on td "Bing Search" at bounding box center [631, 509] width 681 height 58
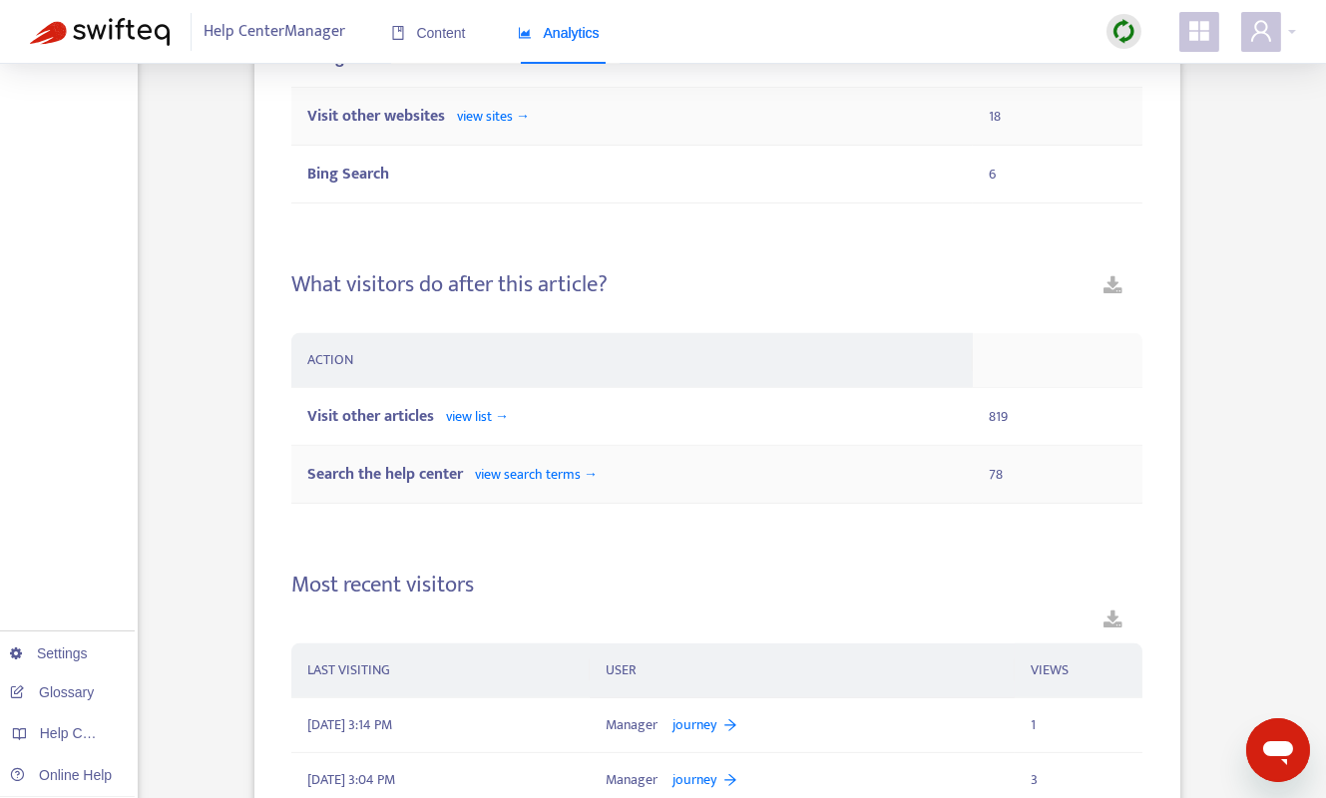
scroll to position [1578, 0]
